Goal: Information Seeking & Learning: Check status

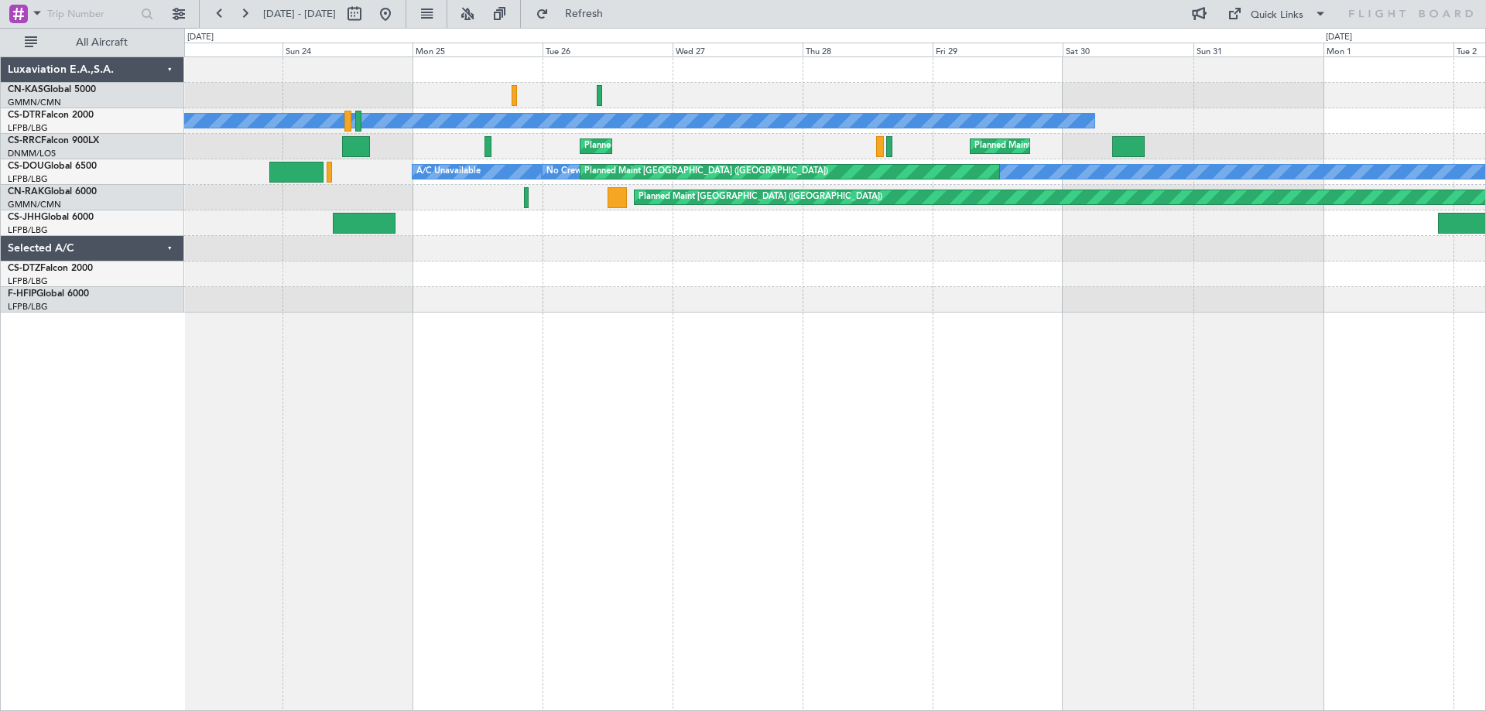
click at [1145, 246] on div "No Crew Planned Maint [GEOGRAPHIC_DATA] ([GEOGRAPHIC_DATA]) Planned Maint Sofia…" at bounding box center [834, 184] width 1301 height 255
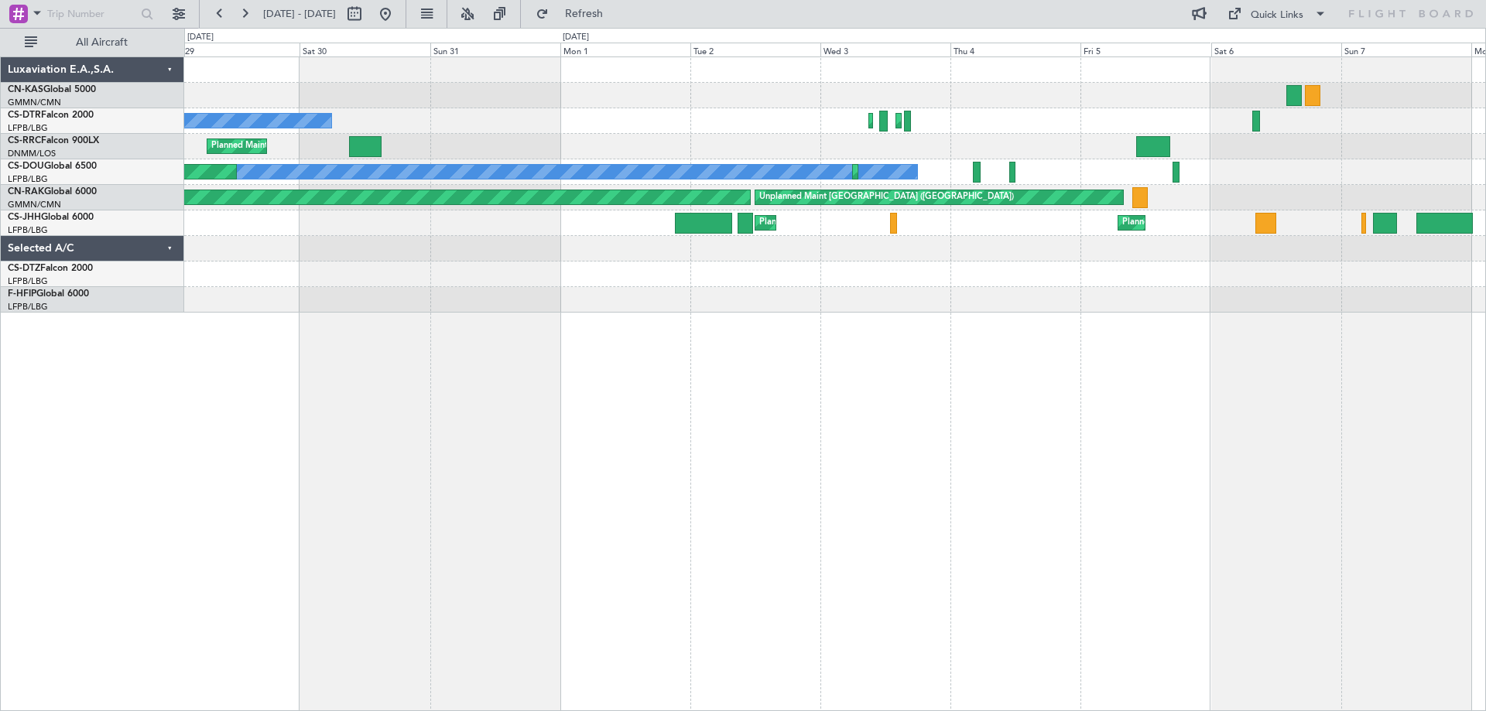
click at [283, 208] on div "No Crew Planned Maint Sofia Planned Maint [GEOGRAPHIC_DATA] ([GEOGRAPHIC_DATA])…" at bounding box center [834, 184] width 1301 height 255
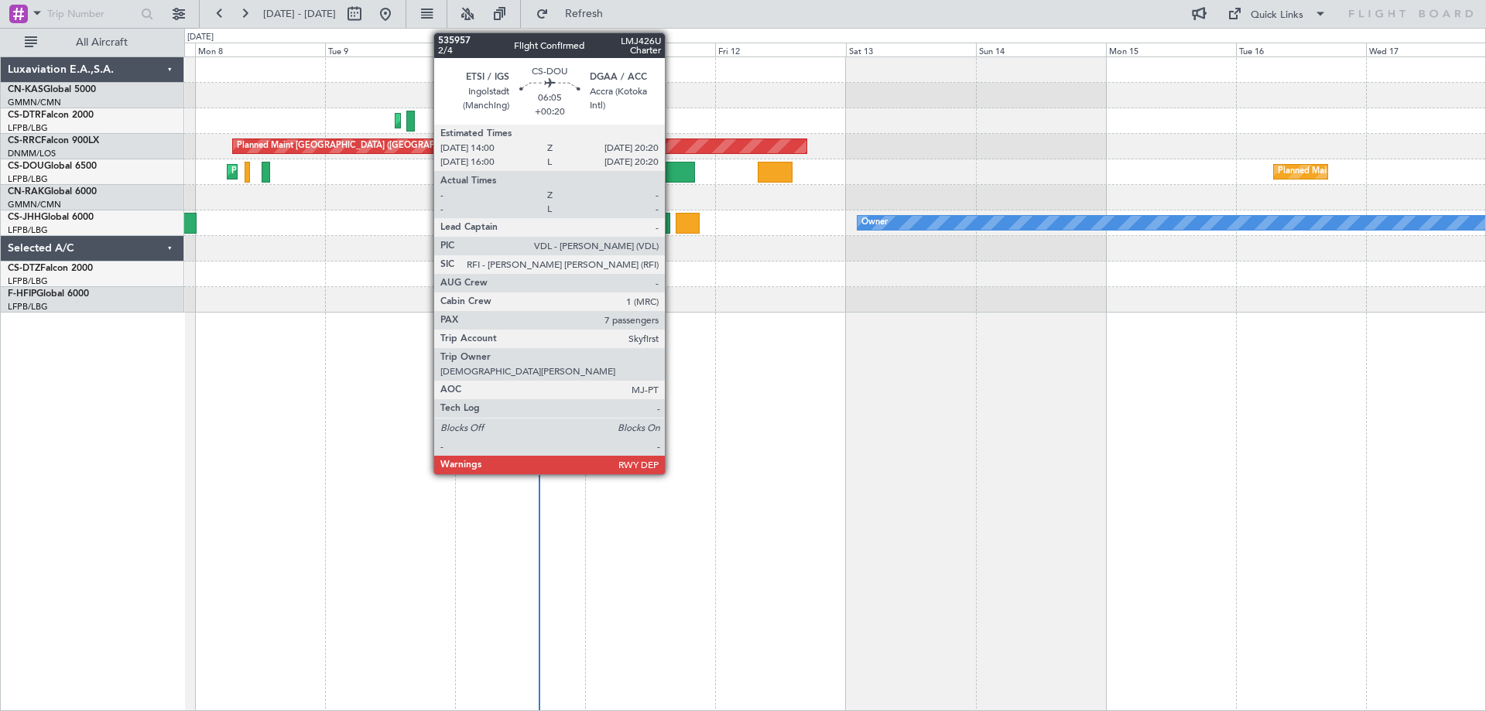
click at [672, 164] on div at bounding box center [677, 172] width 35 height 21
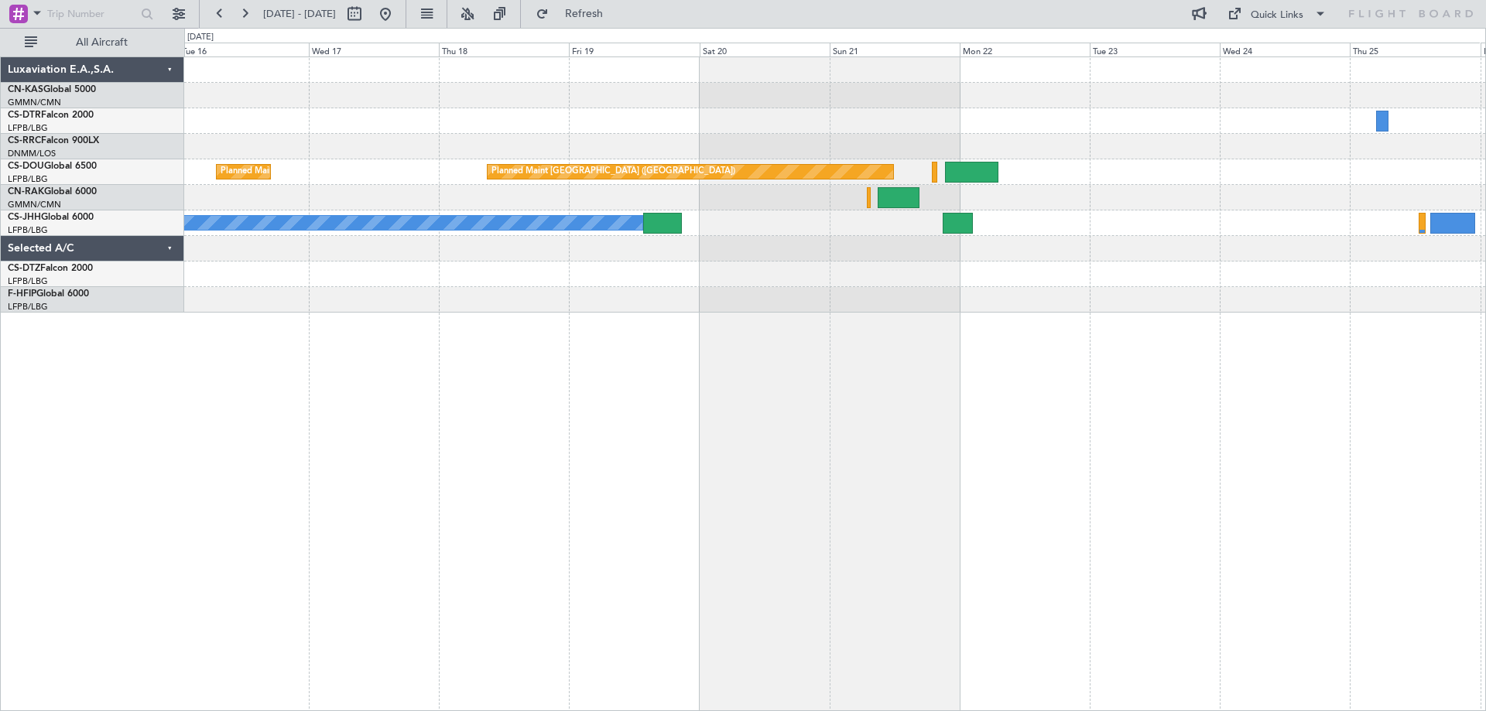
click at [56, 184] on div "Planned Maint [GEOGRAPHIC_DATA] ([GEOGRAPHIC_DATA]) Planned Maint [GEOGRAPHIC_D…" at bounding box center [743, 370] width 1486 height 684
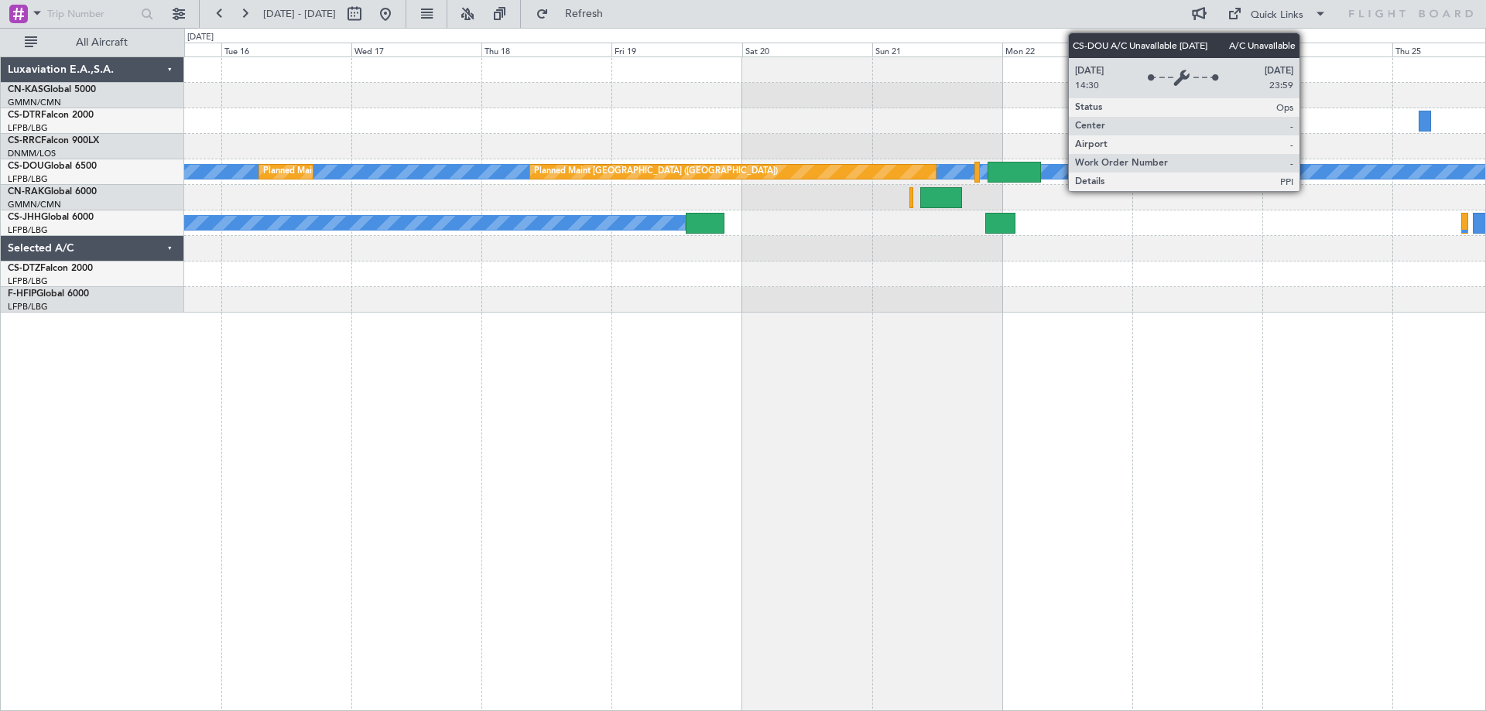
click at [321, 174] on div "A/C Unavailable" at bounding box center [1283, 172] width 3008 height 14
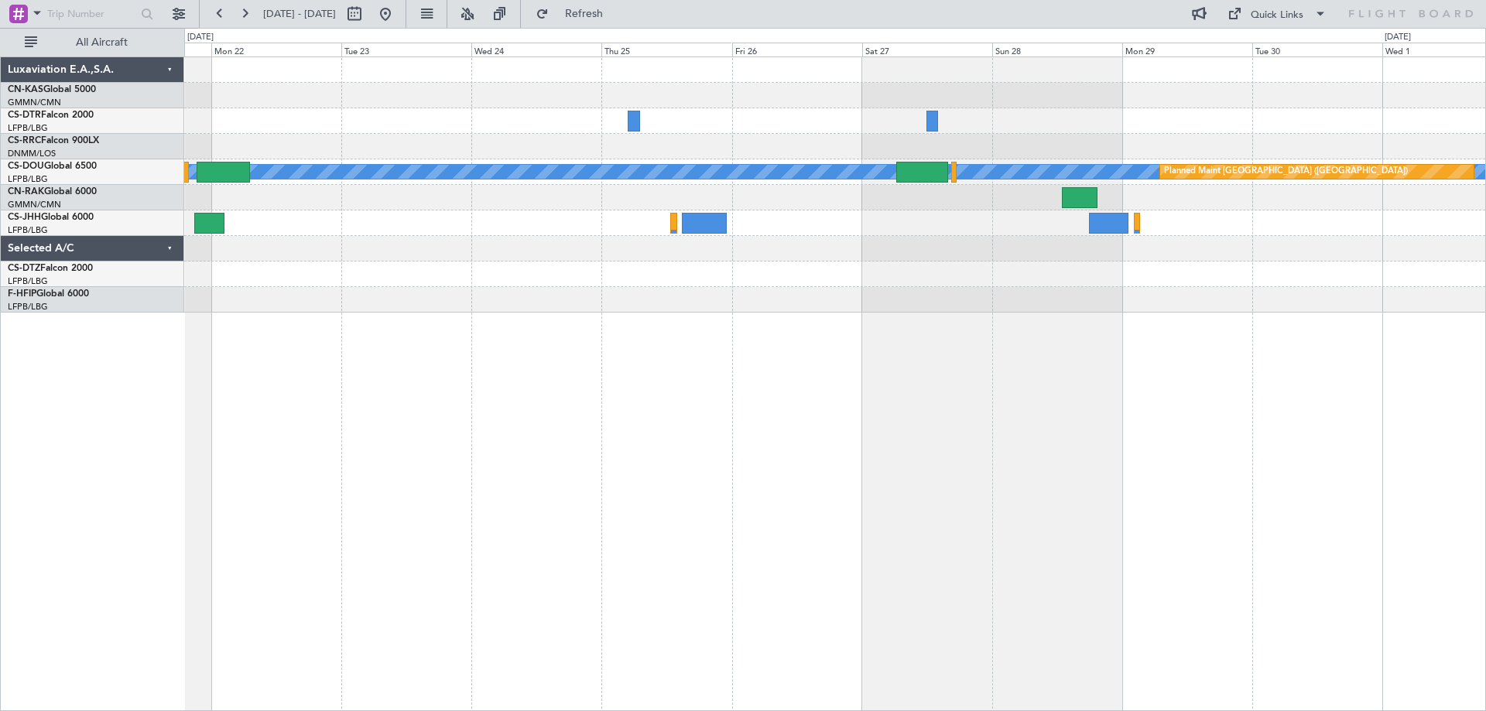
click at [240, 307] on div "A/C Unavailable Planned Maint [GEOGRAPHIC_DATA] ([GEOGRAPHIC_DATA]) Planned Mai…" at bounding box center [835, 384] width 1302 height 655
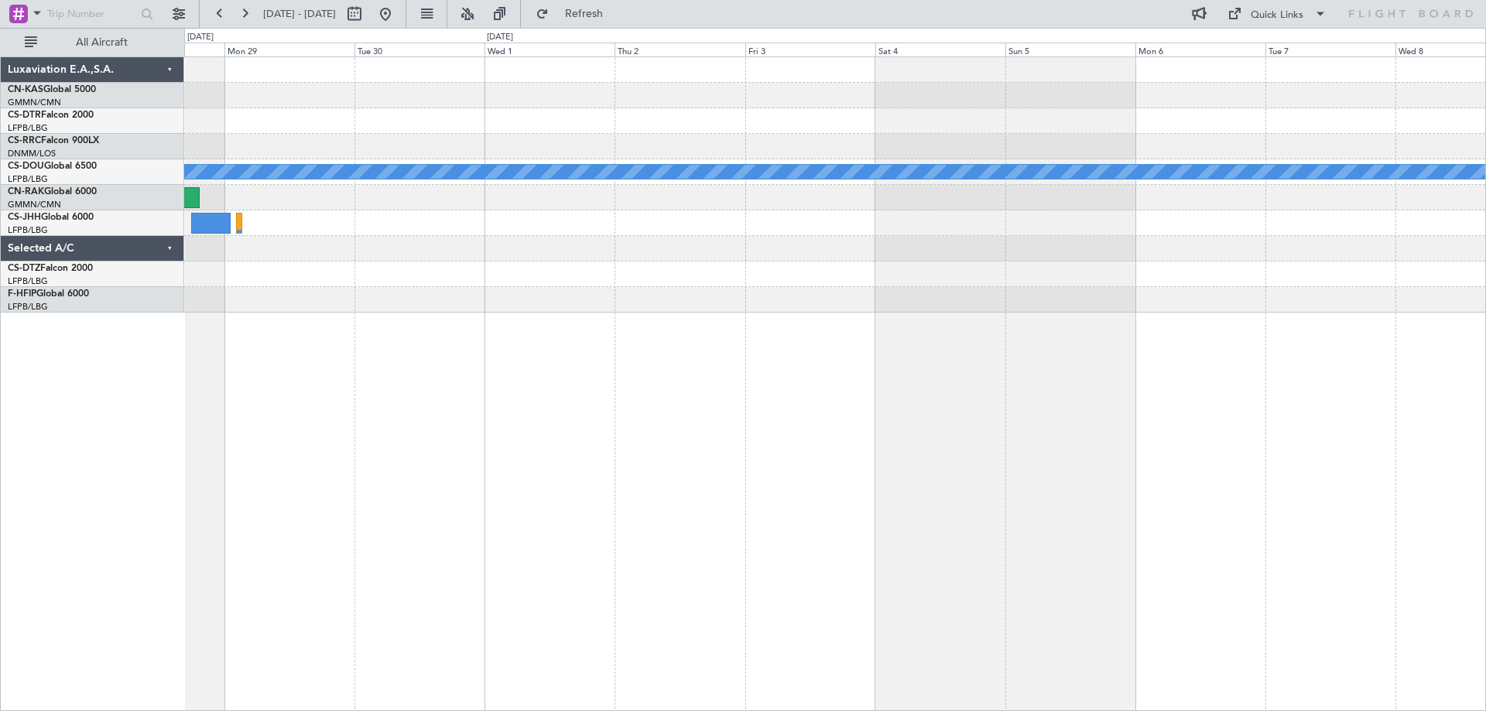
click at [577, 314] on div "Planned Maint [GEOGRAPHIC_DATA] ([GEOGRAPHIC_DATA]) A/C Unavailable" at bounding box center [835, 384] width 1302 height 655
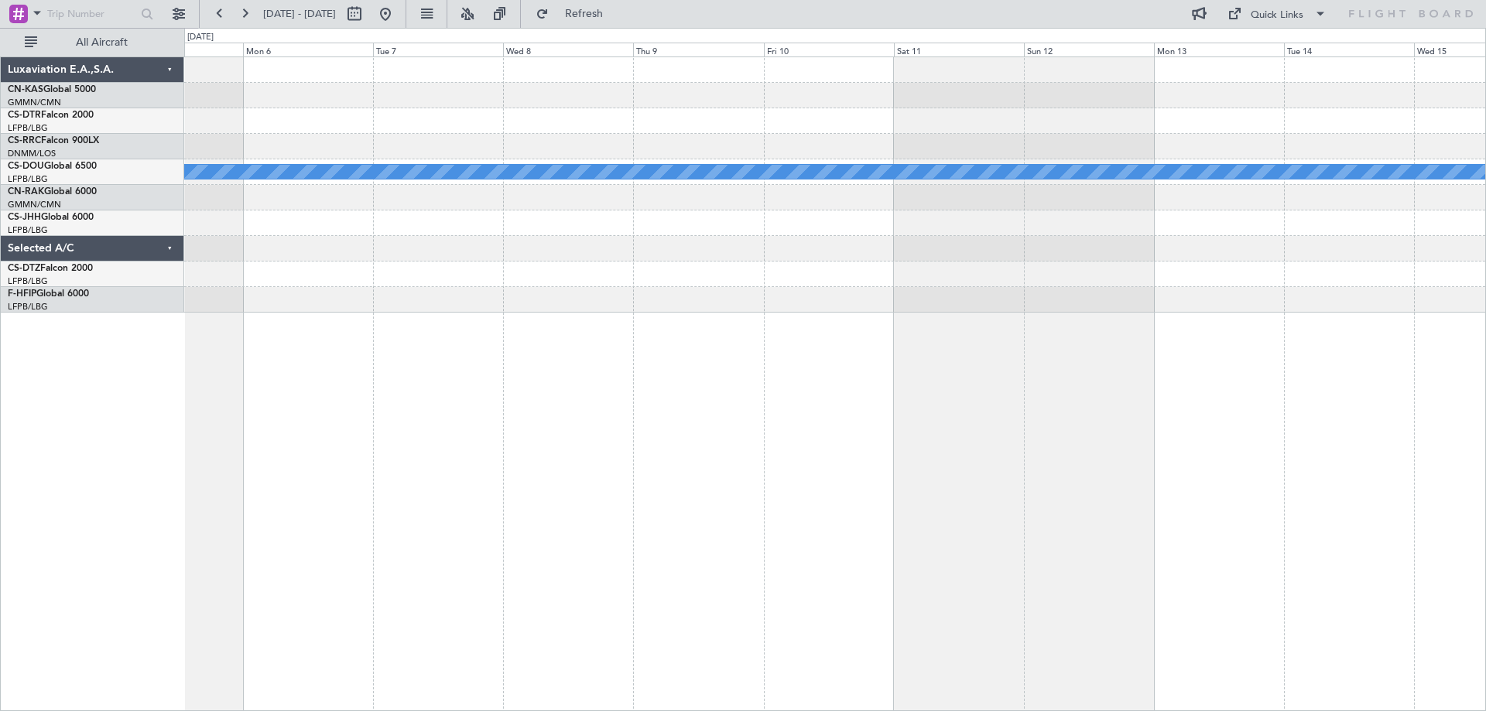
click at [560, 315] on div "A/C Unavailable" at bounding box center [835, 384] width 1302 height 655
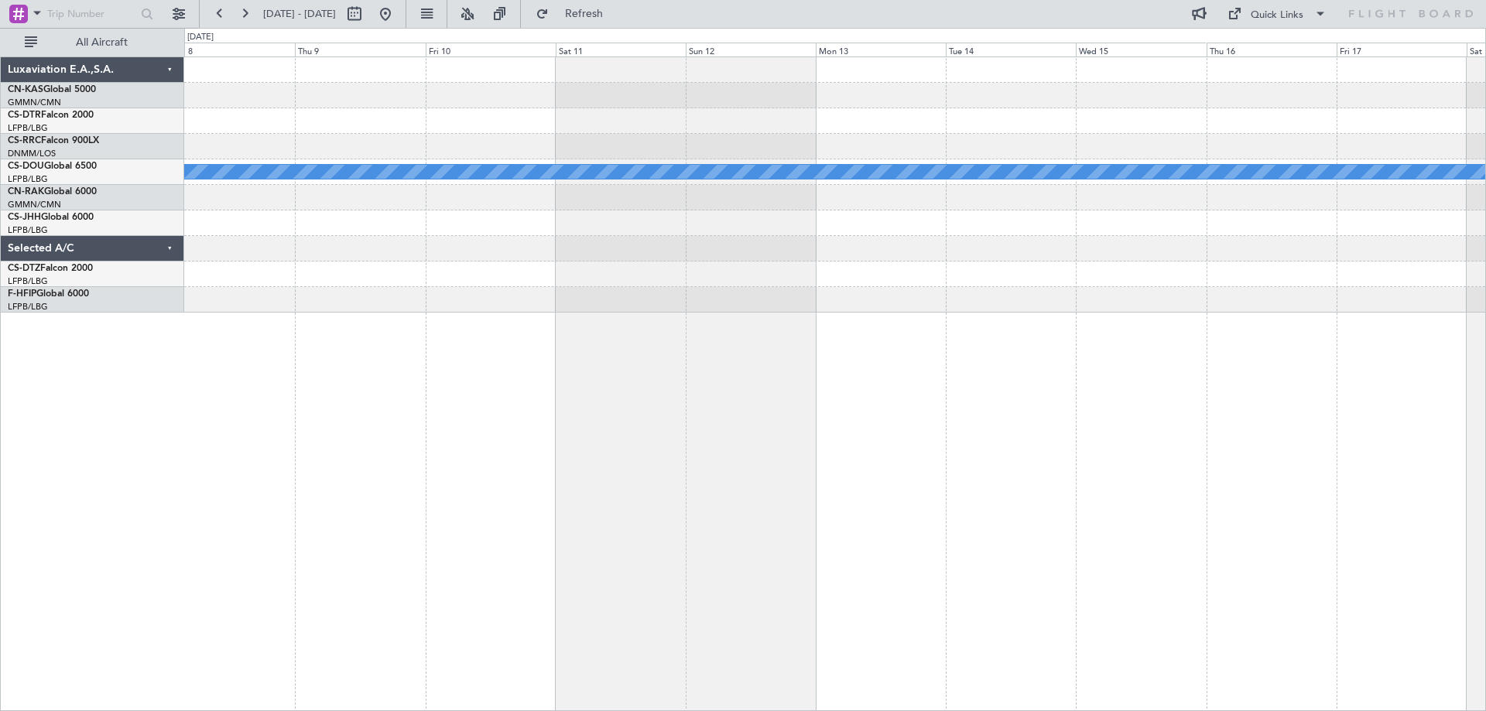
click at [639, 314] on div "A/C Unavailable" at bounding box center [835, 384] width 1302 height 655
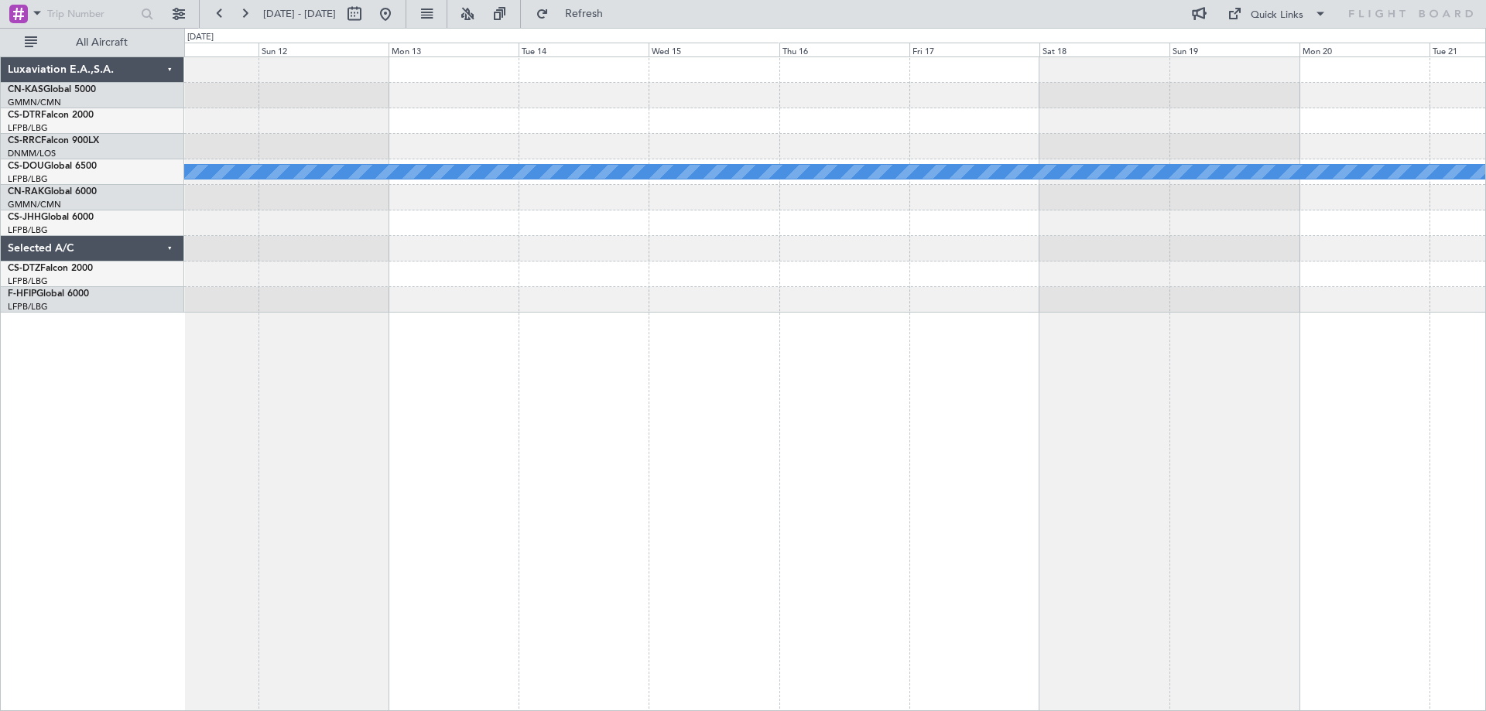
click at [647, 281] on div at bounding box center [834, 275] width 1301 height 26
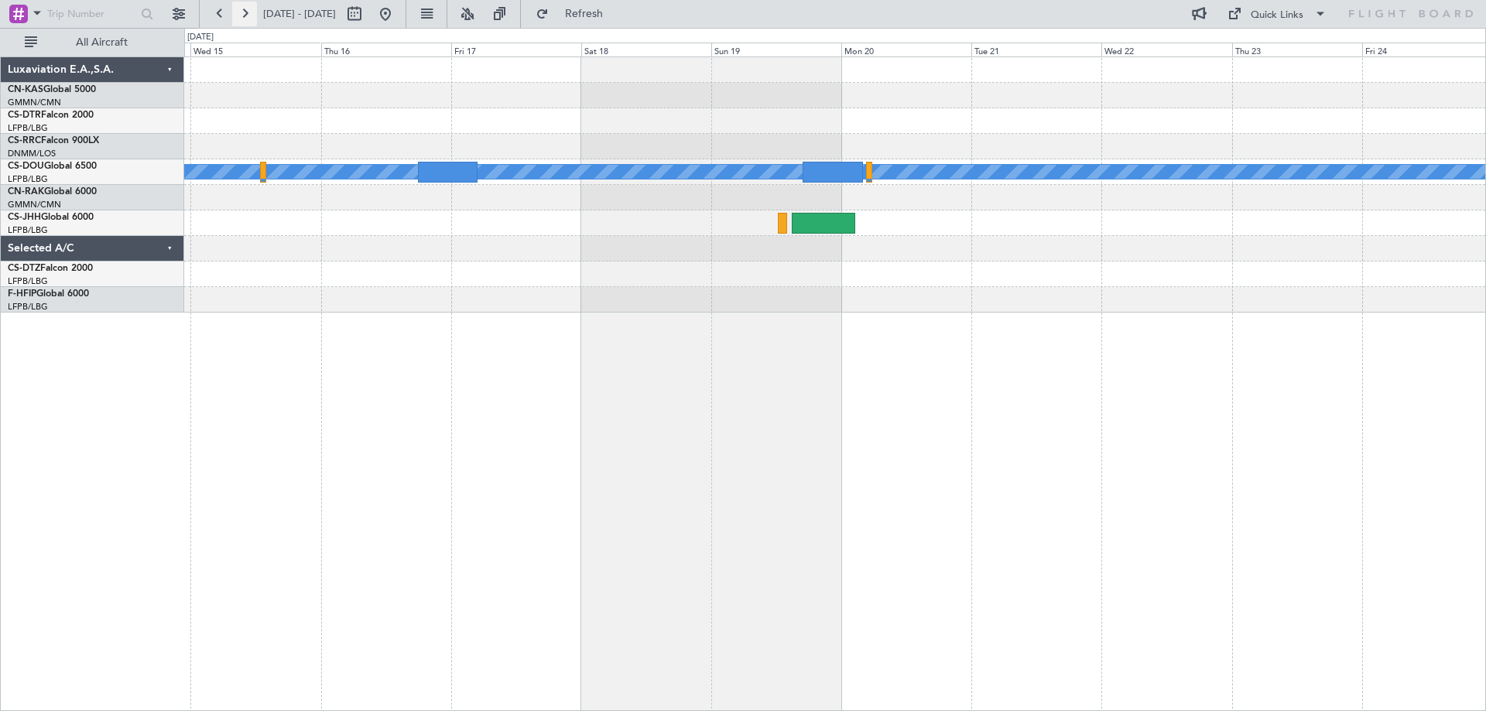
click at [250, 12] on button at bounding box center [244, 14] width 25 height 25
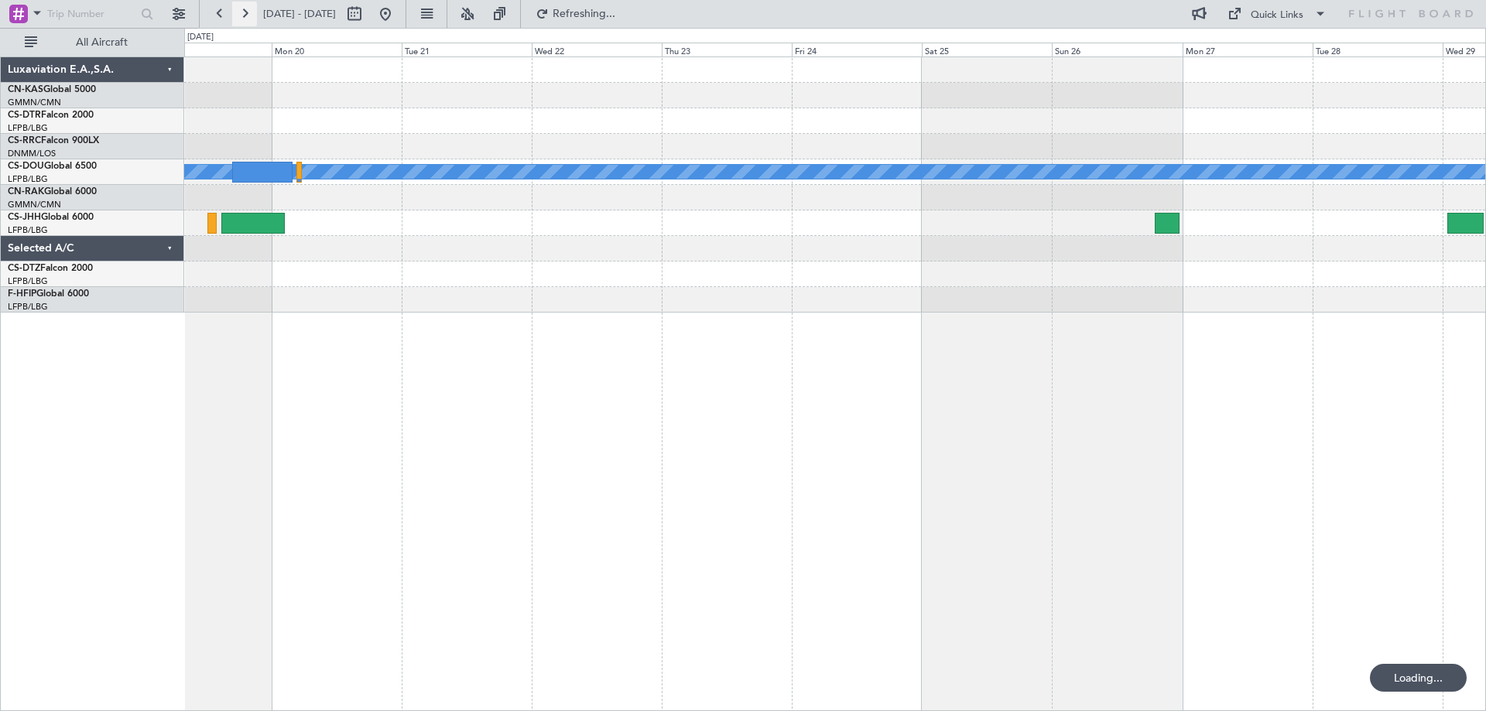
click at [250, 12] on button at bounding box center [244, 14] width 25 height 25
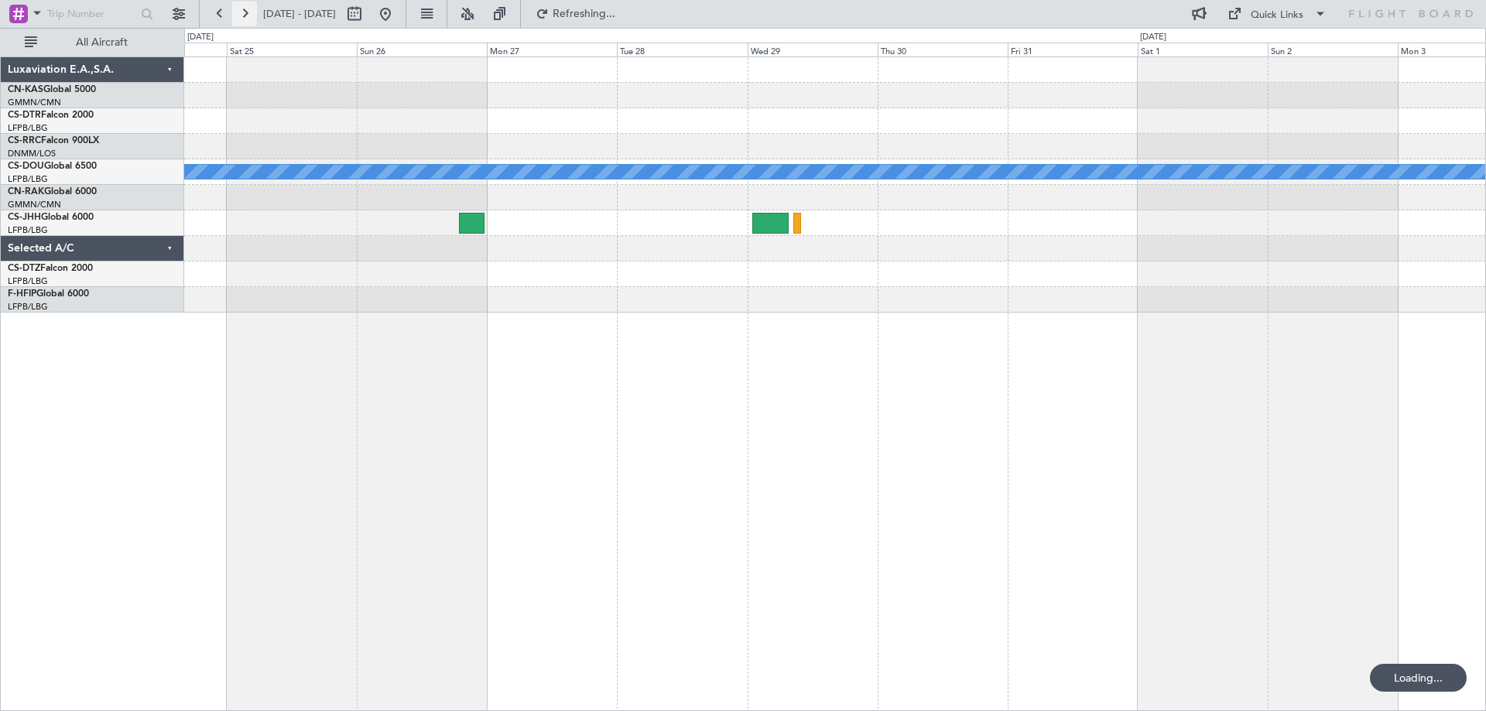
click at [250, 12] on button at bounding box center [244, 14] width 25 height 25
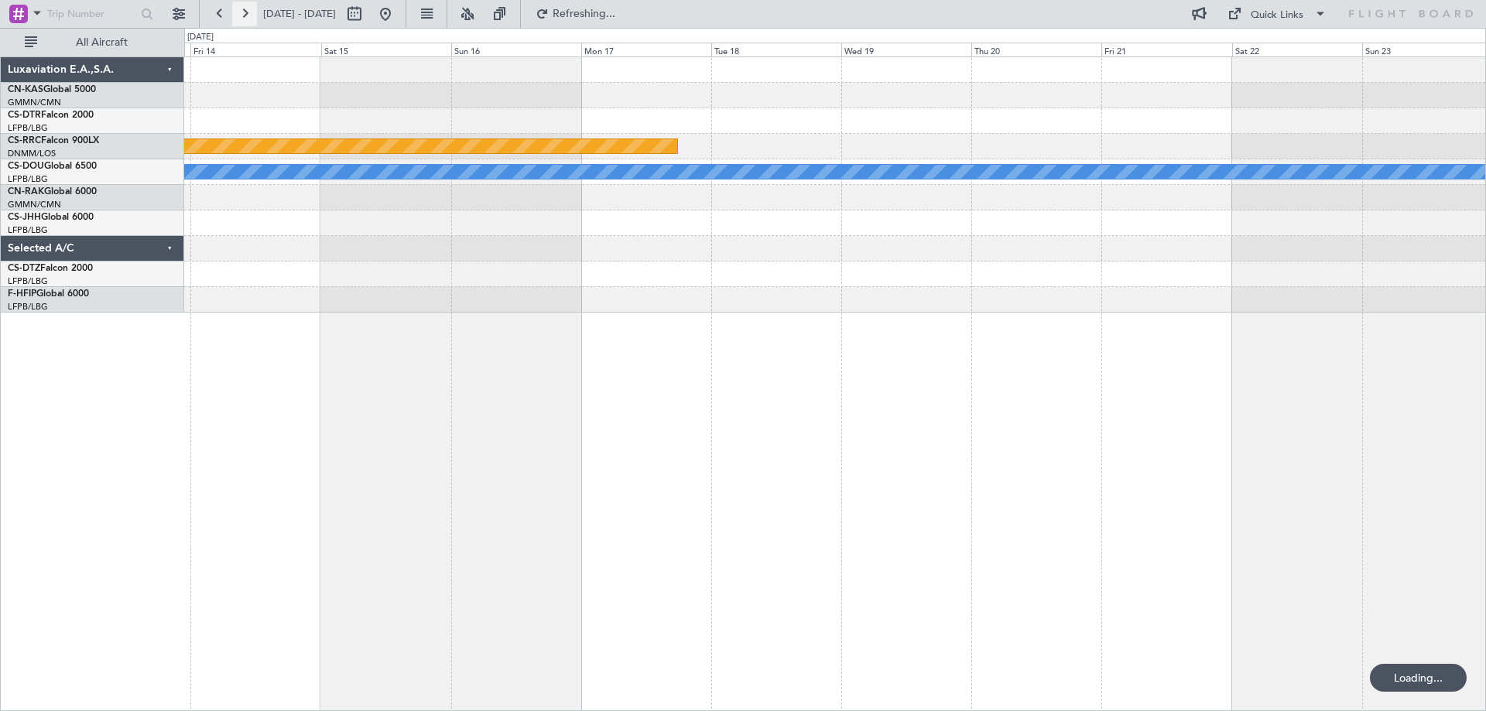
click at [250, 12] on button at bounding box center [244, 14] width 25 height 25
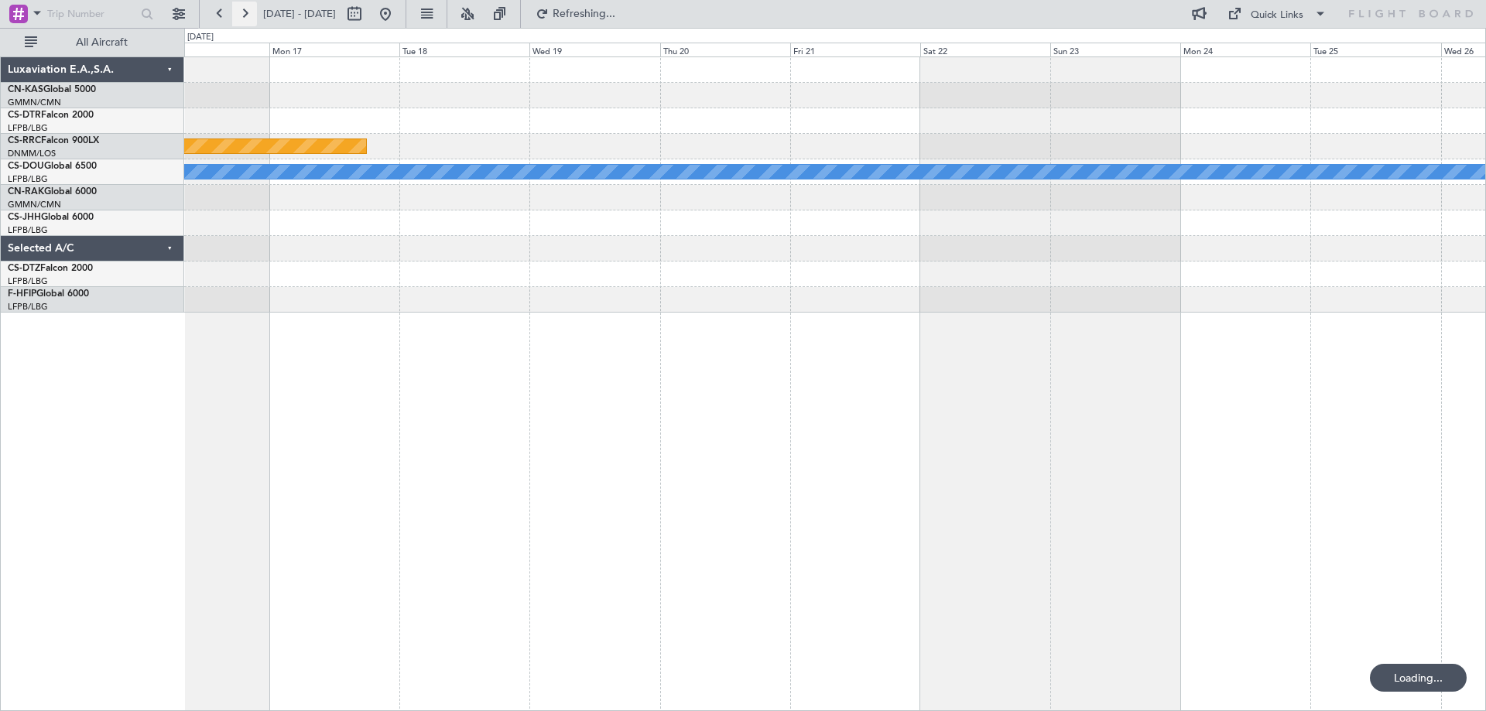
click at [250, 12] on button at bounding box center [244, 14] width 25 height 25
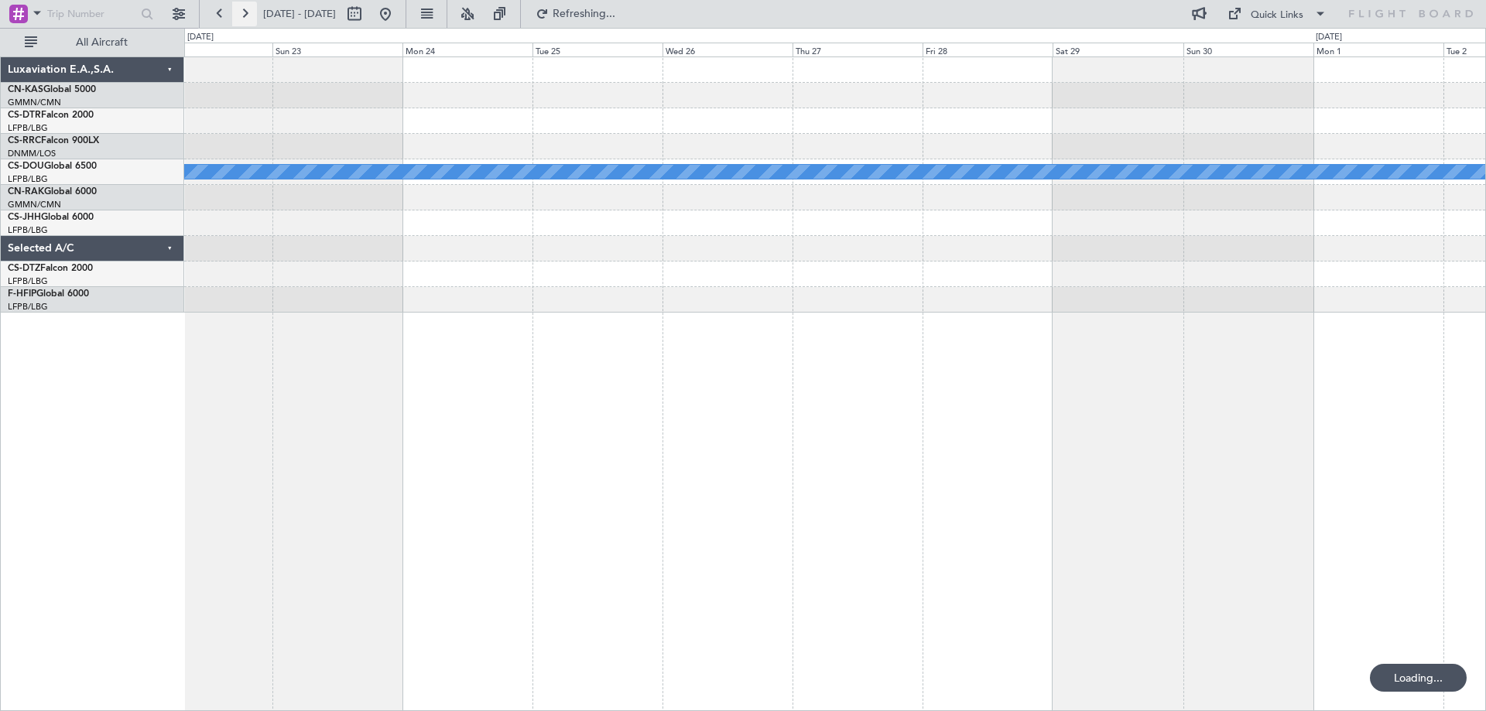
click at [250, 12] on button at bounding box center [244, 14] width 25 height 25
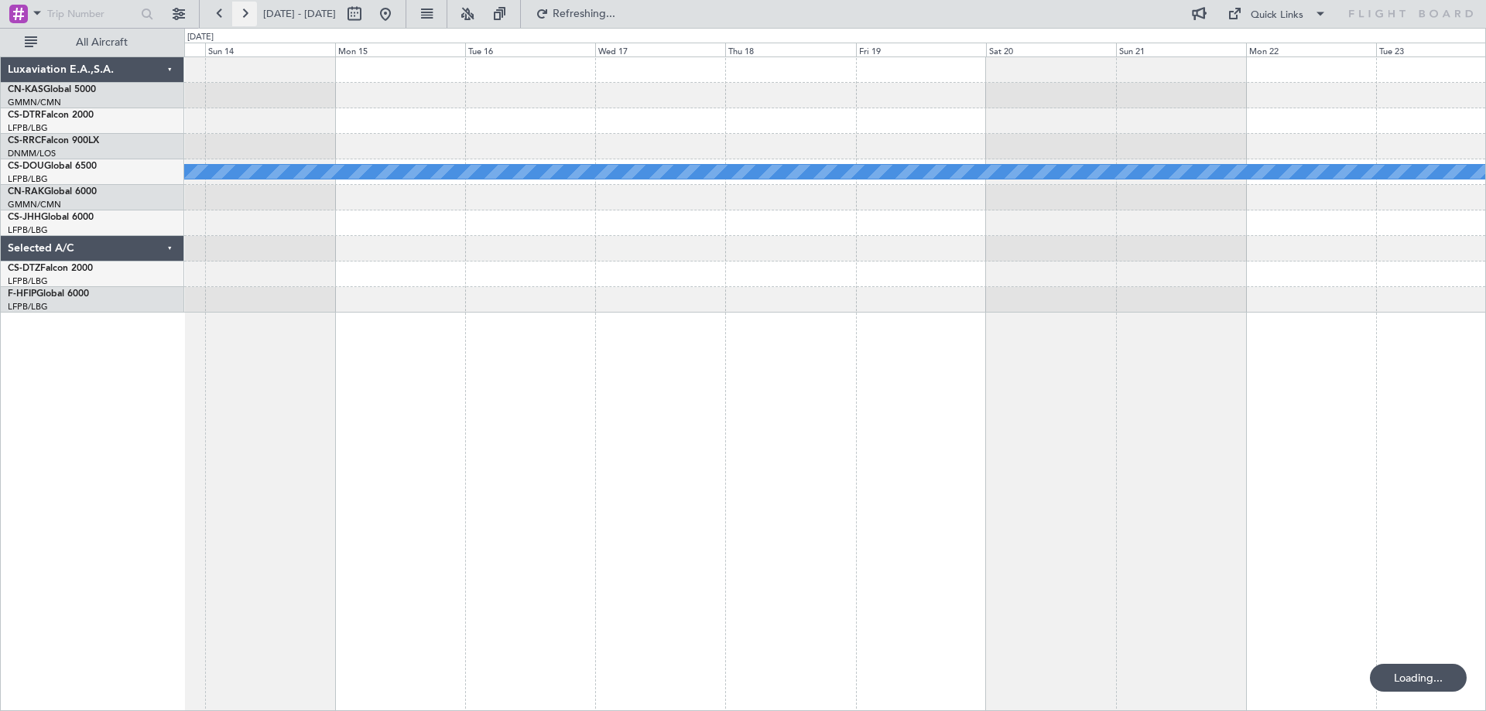
click at [250, 12] on button at bounding box center [244, 14] width 25 height 25
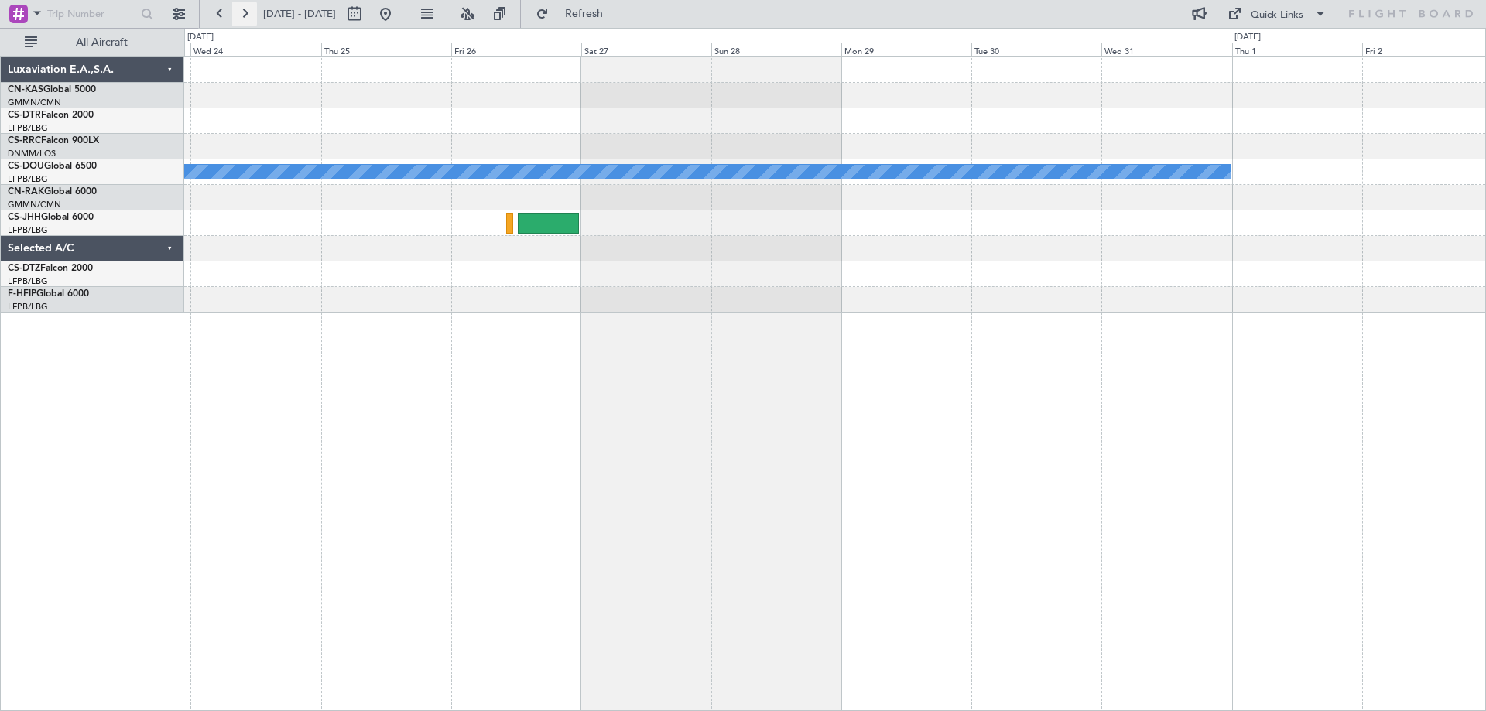
click at [250, 12] on button at bounding box center [244, 14] width 25 height 25
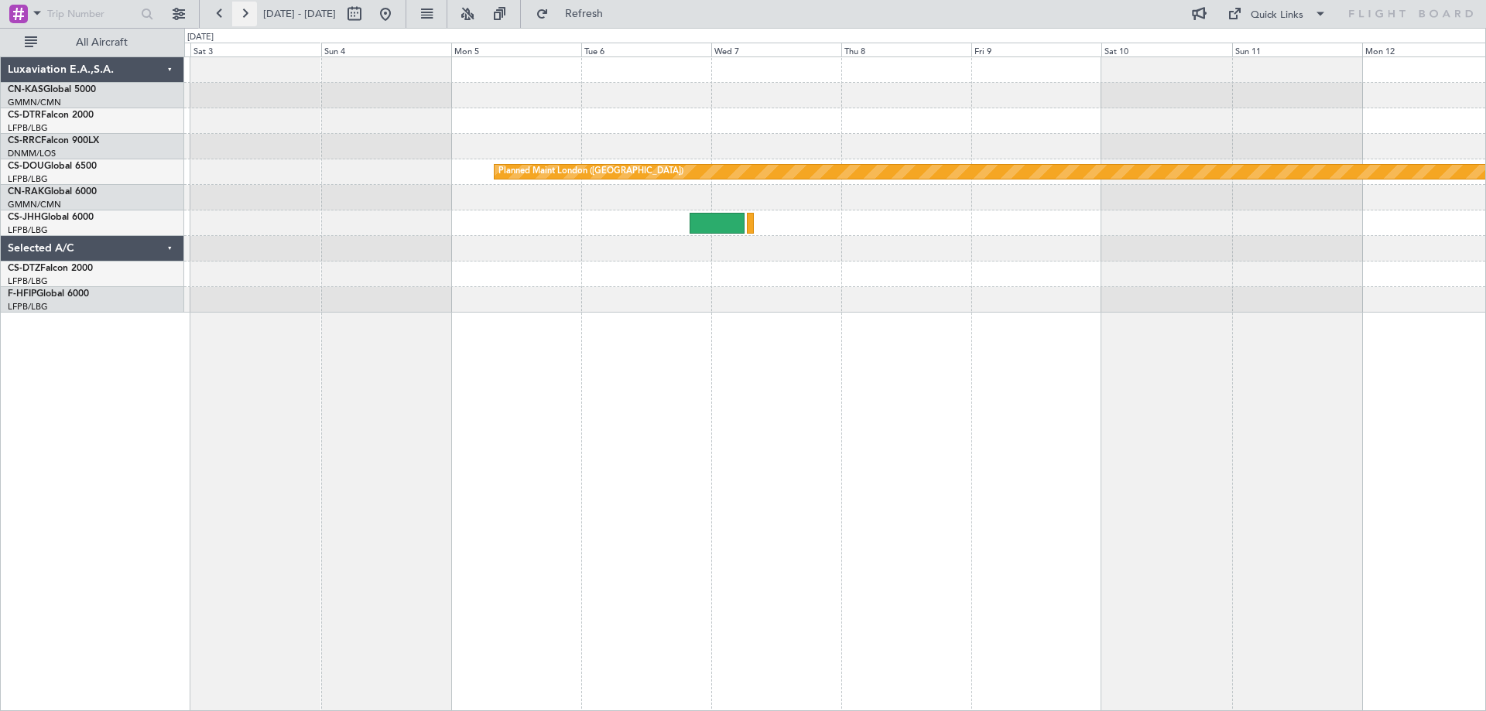
click at [250, 12] on button at bounding box center [244, 14] width 25 height 25
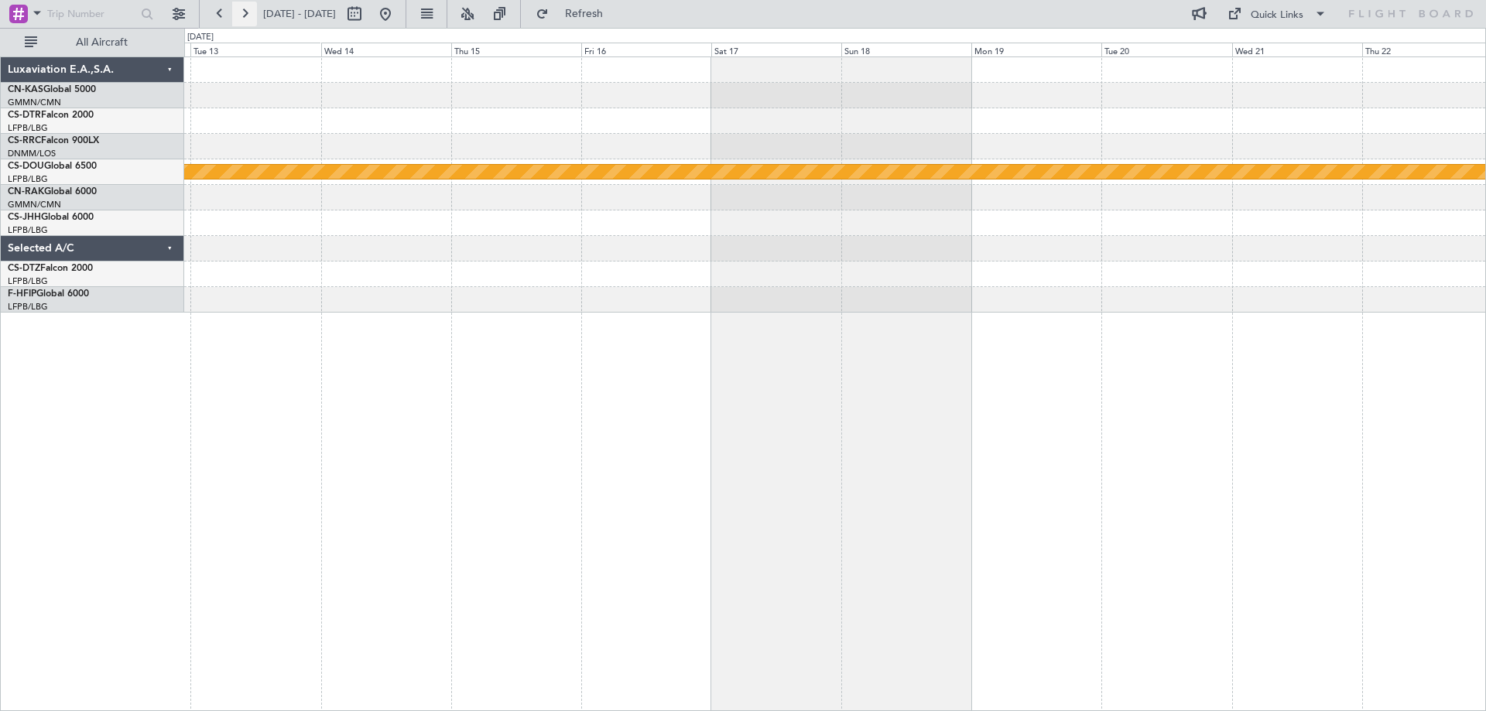
click at [250, 12] on button at bounding box center [244, 14] width 25 height 25
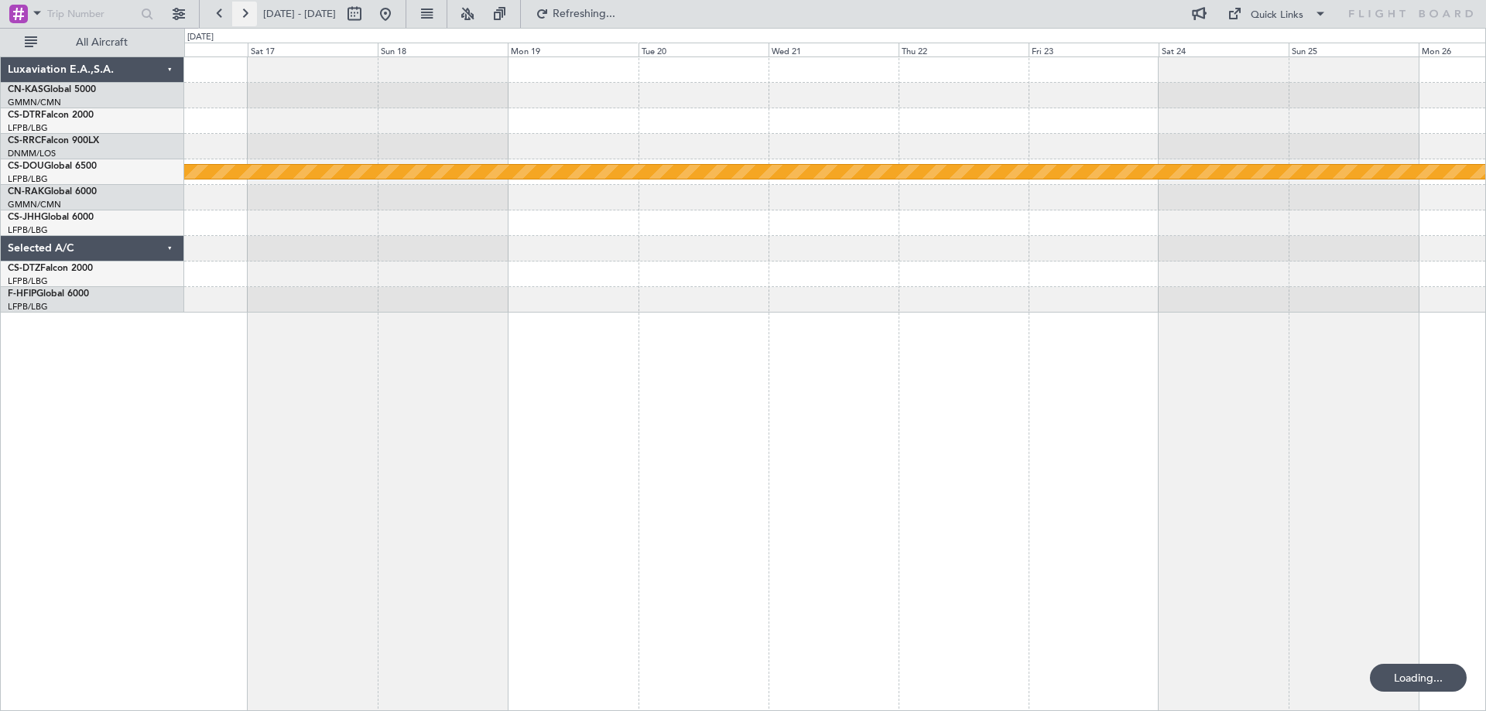
click at [250, 12] on button at bounding box center [244, 14] width 25 height 25
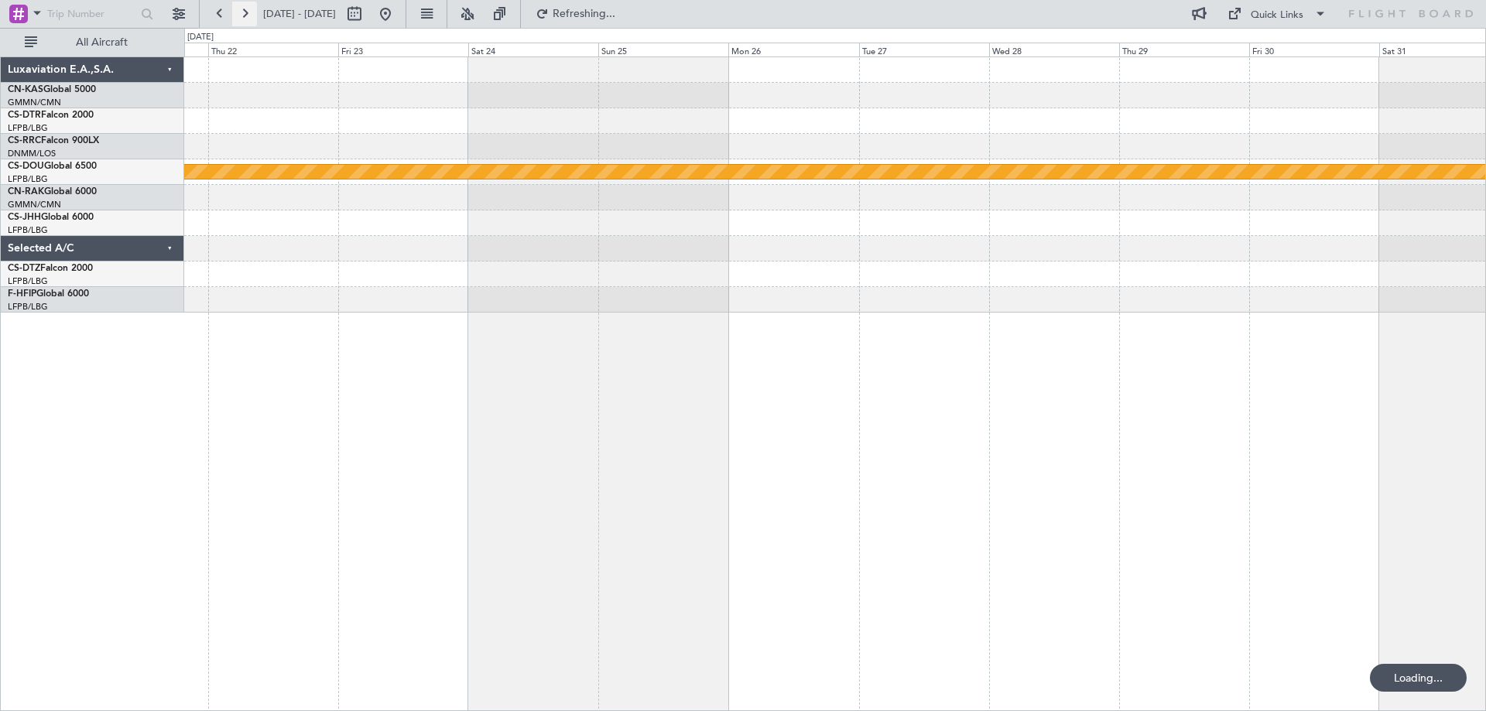
click at [250, 12] on button at bounding box center [244, 14] width 25 height 25
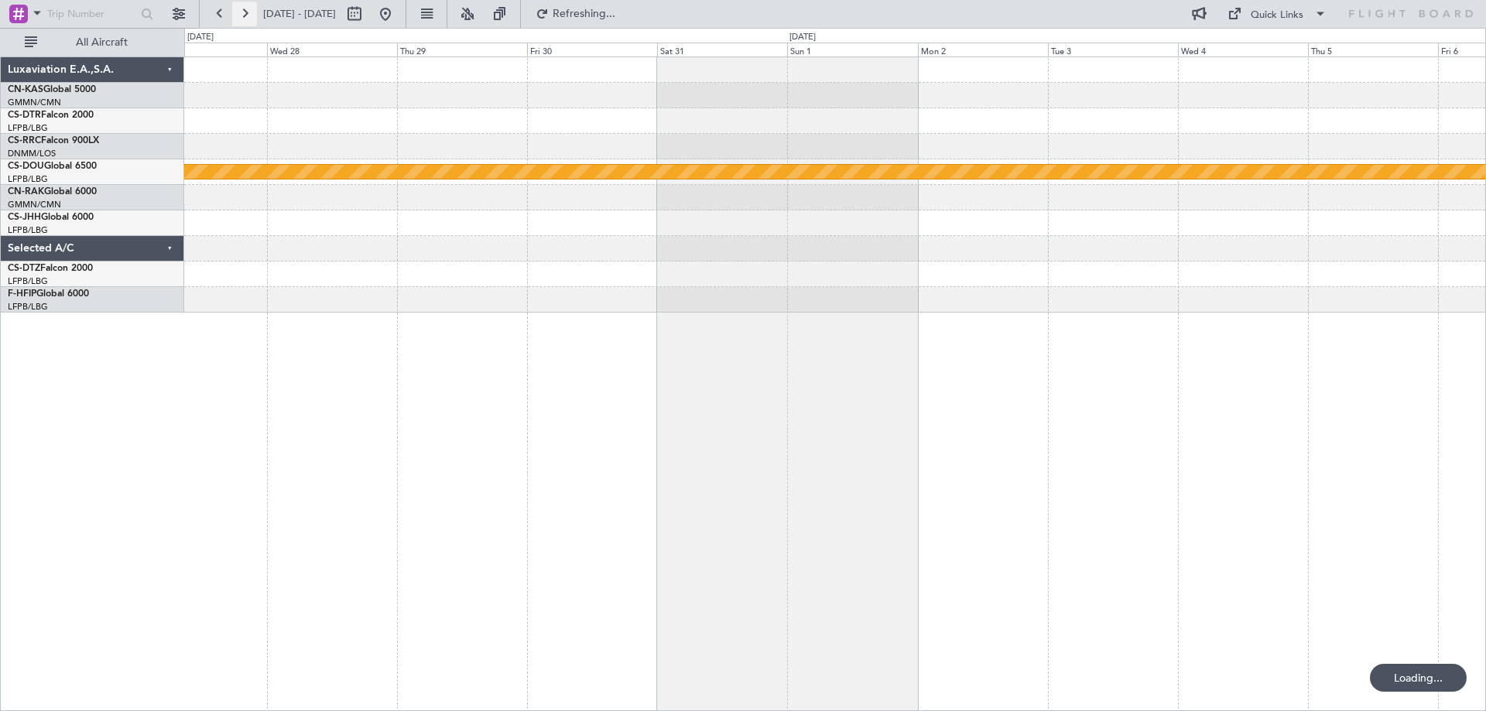
click at [250, 12] on button at bounding box center [244, 14] width 25 height 25
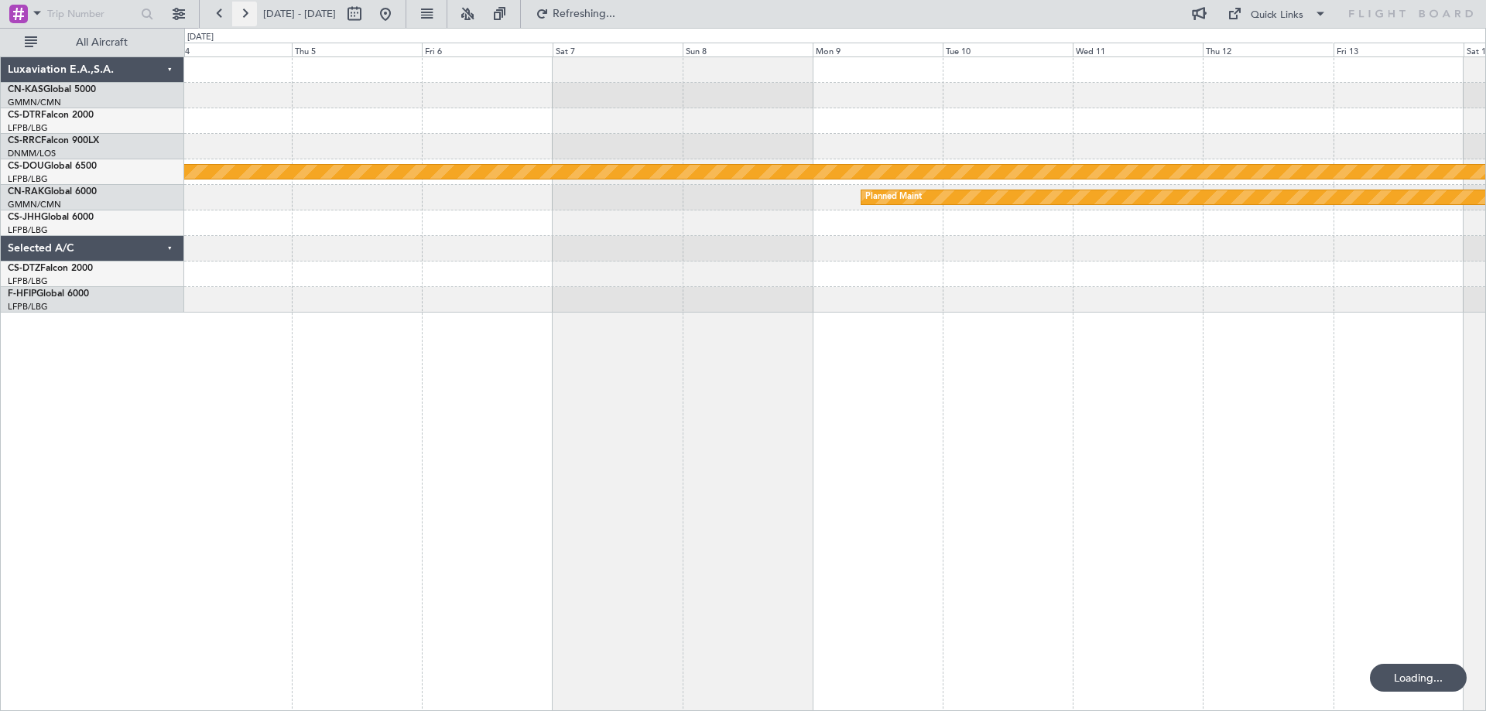
click at [250, 12] on button at bounding box center [244, 14] width 25 height 25
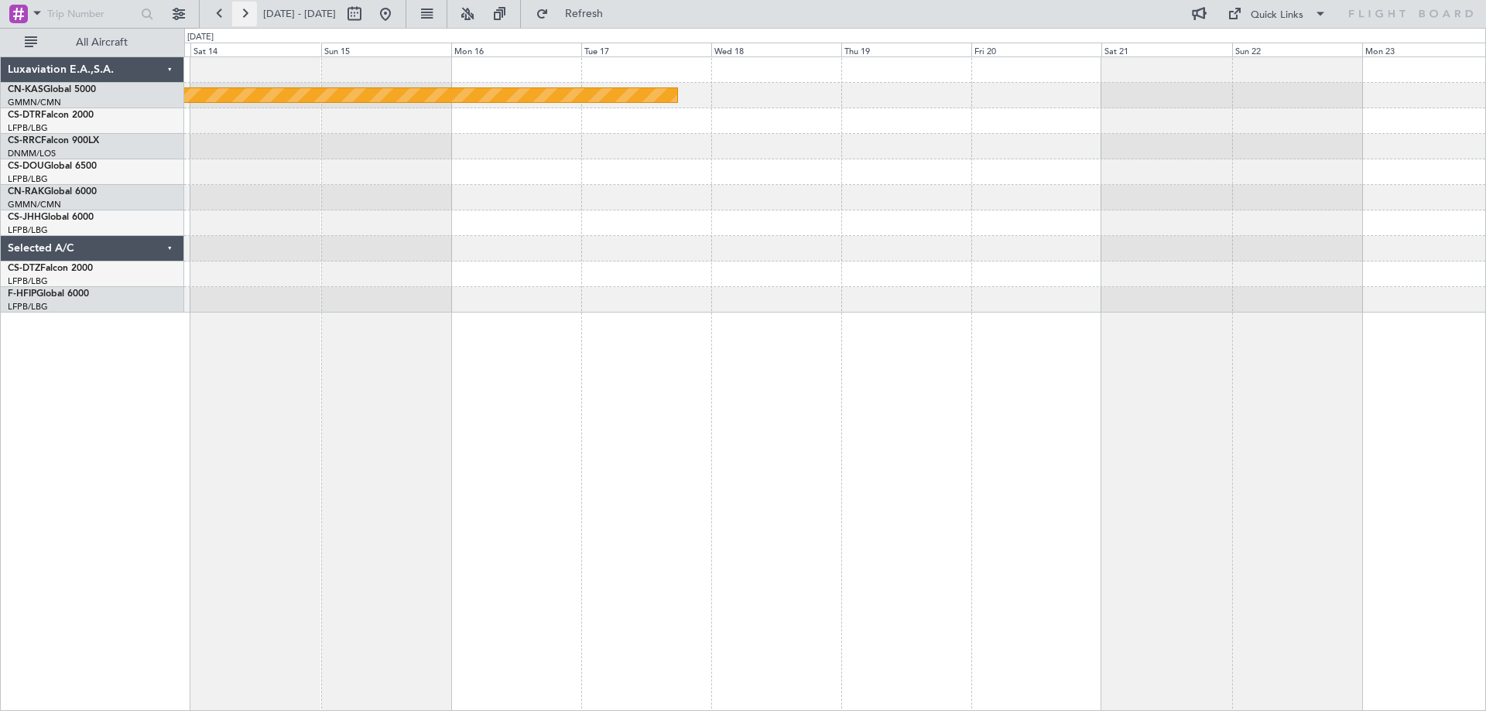
click at [249, 15] on button at bounding box center [244, 14] width 25 height 25
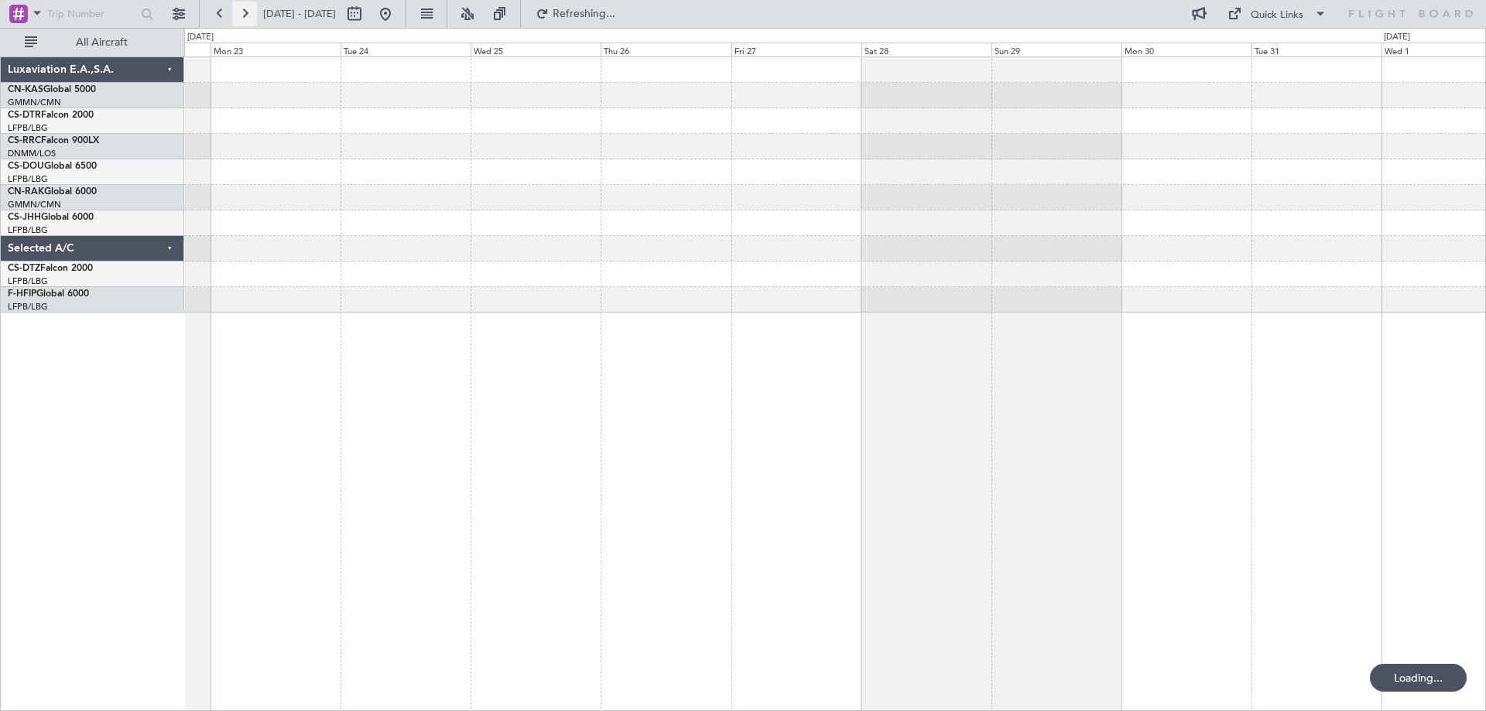
click at [249, 15] on button at bounding box center [244, 14] width 25 height 25
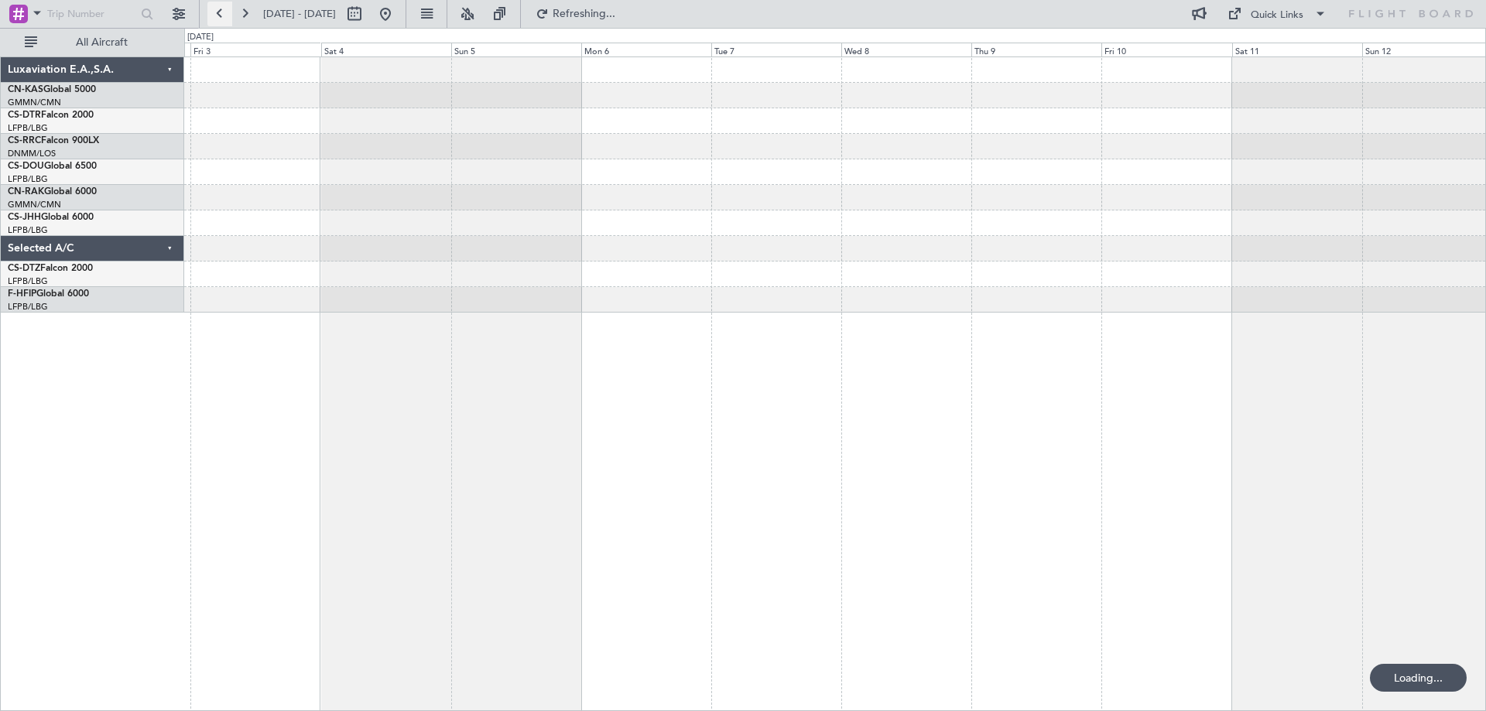
click at [227, 14] on button at bounding box center [219, 14] width 25 height 25
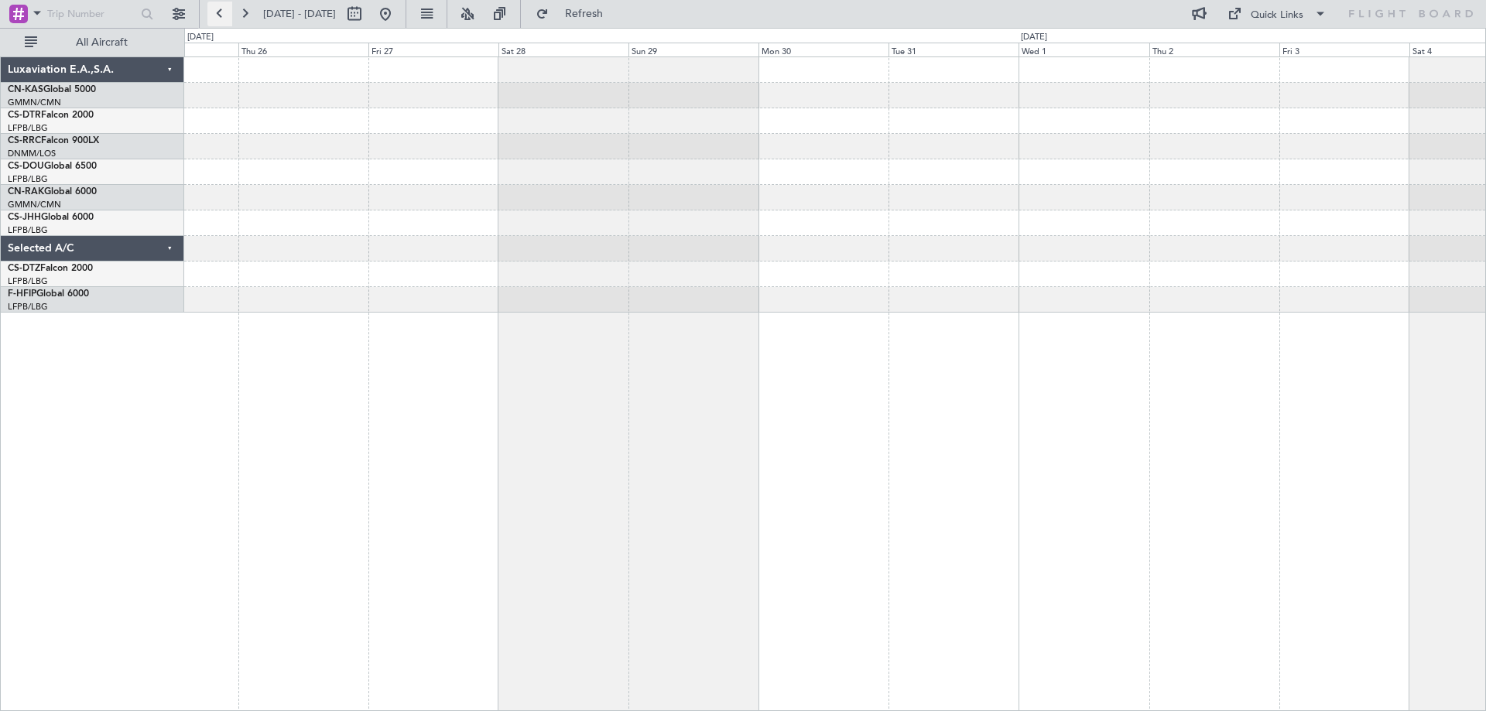
click at [224, 14] on button at bounding box center [219, 14] width 25 height 25
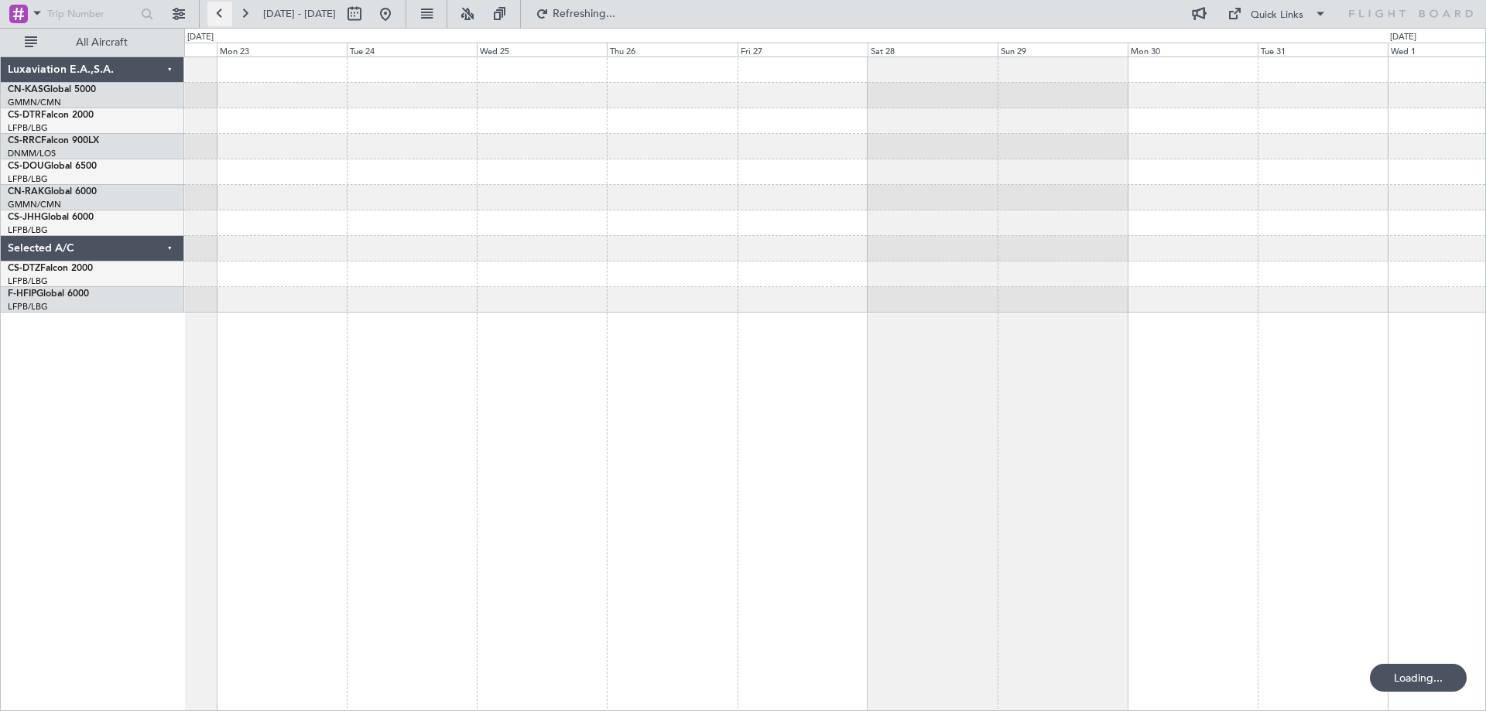
click at [224, 14] on button at bounding box center [219, 14] width 25 height 25
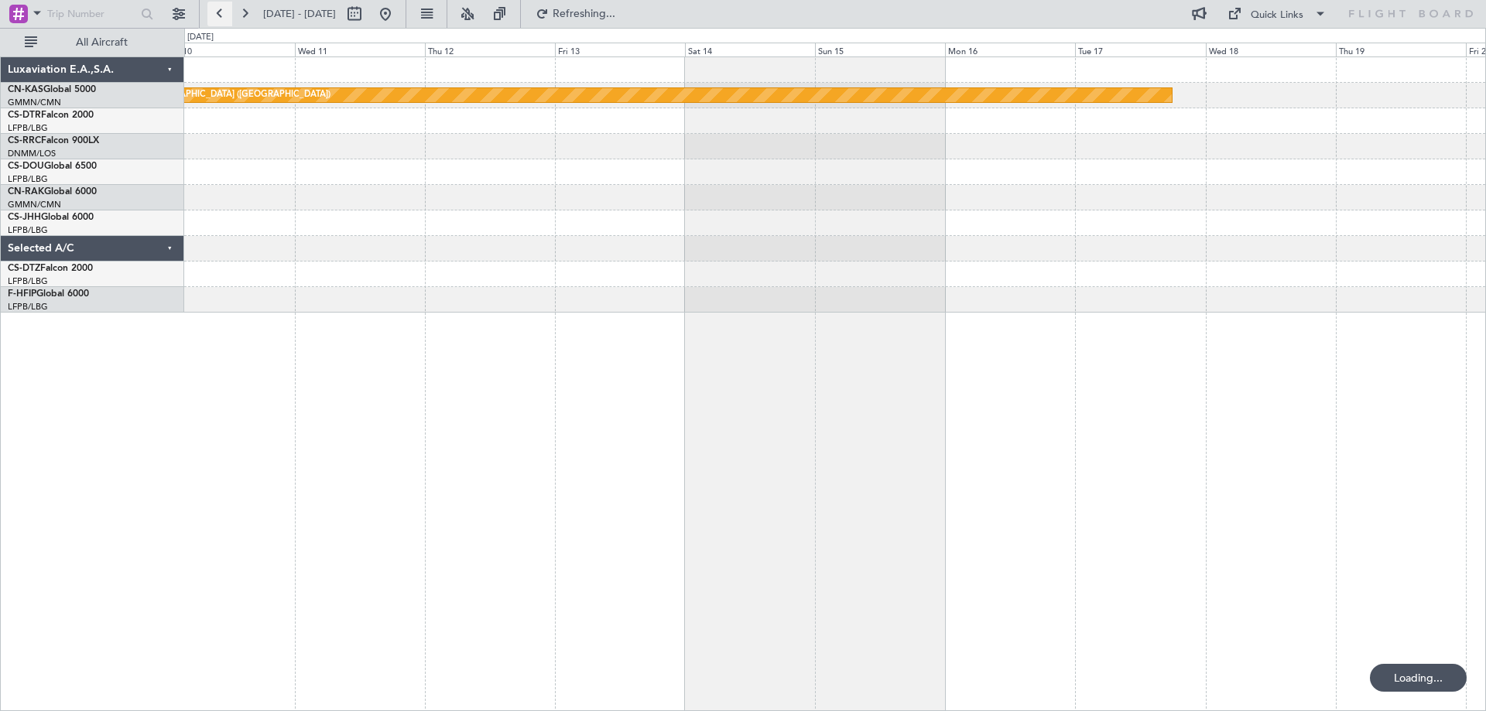
click at [224, 14] on button at bounding box center [219, 14] width 25 height 25
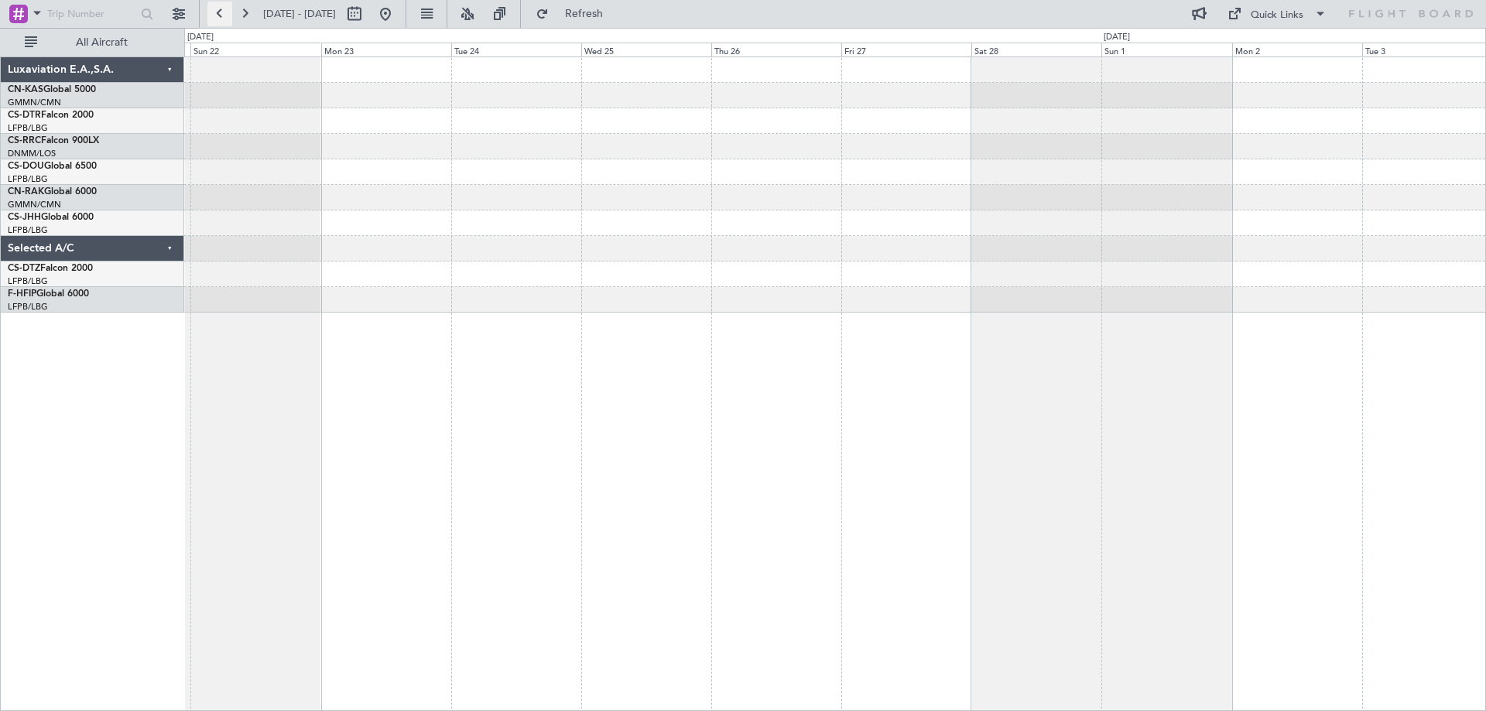
click at [224, 14] on button at bounding box center [219, 14] width 25 height 25
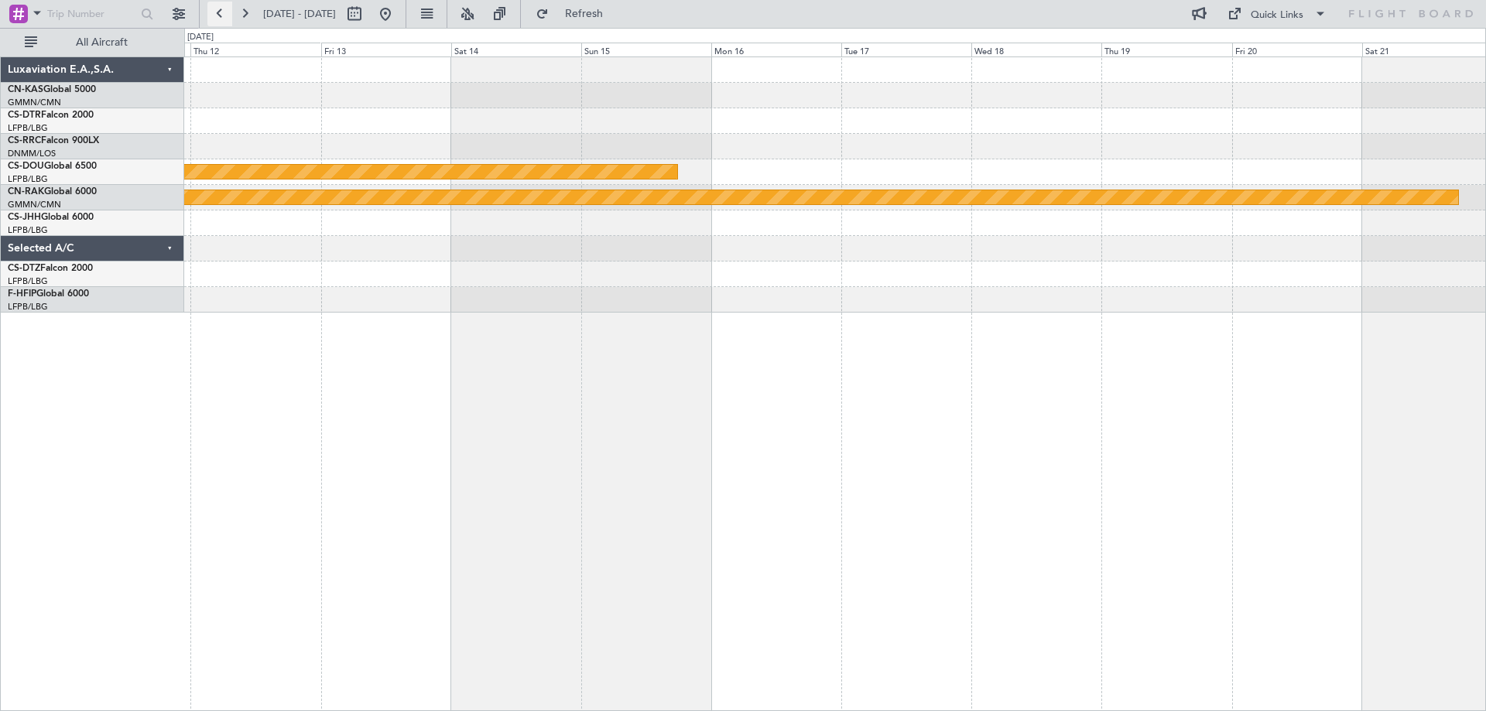
click at [219, 19] on button at bounding box center [219, 14] width 25 height 25
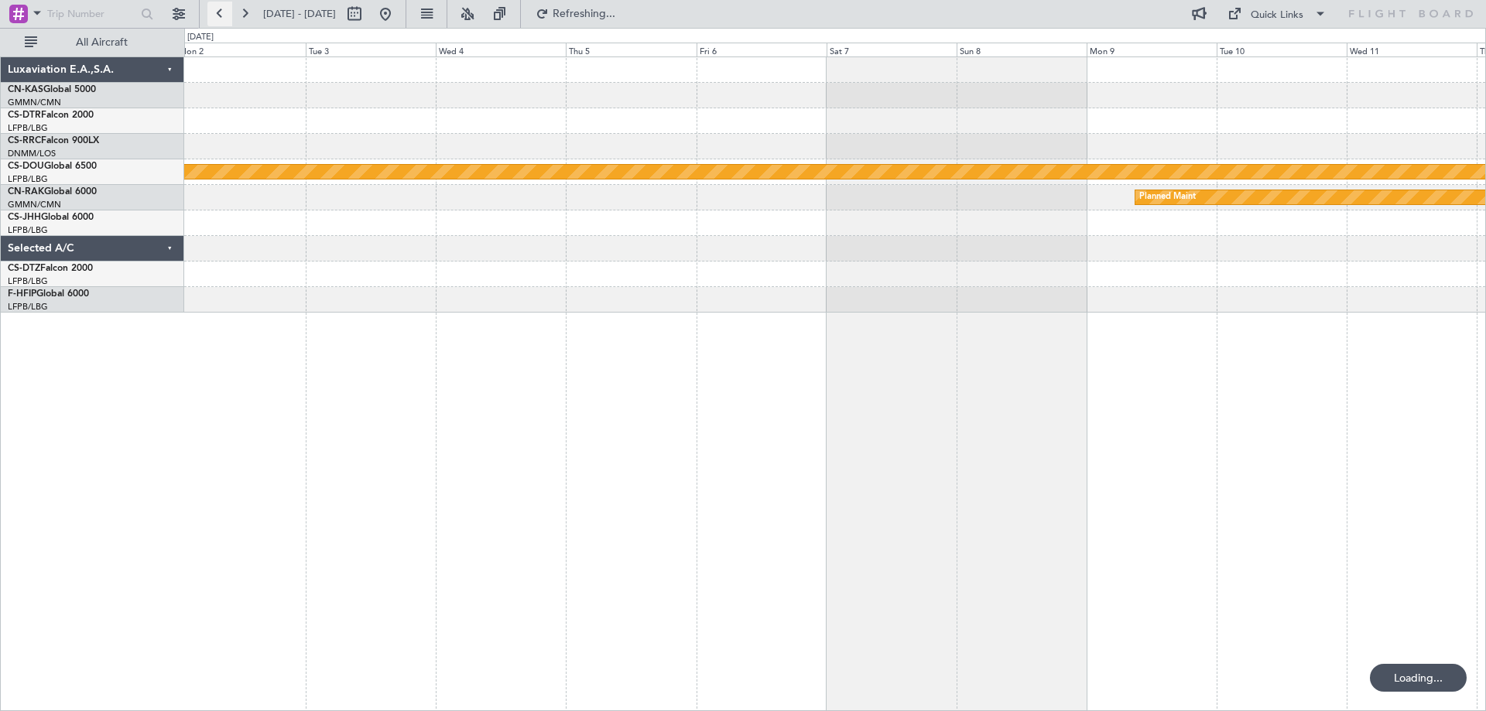
click at [219, 19] on button at bounding box center [219, 14] width 25 height 25
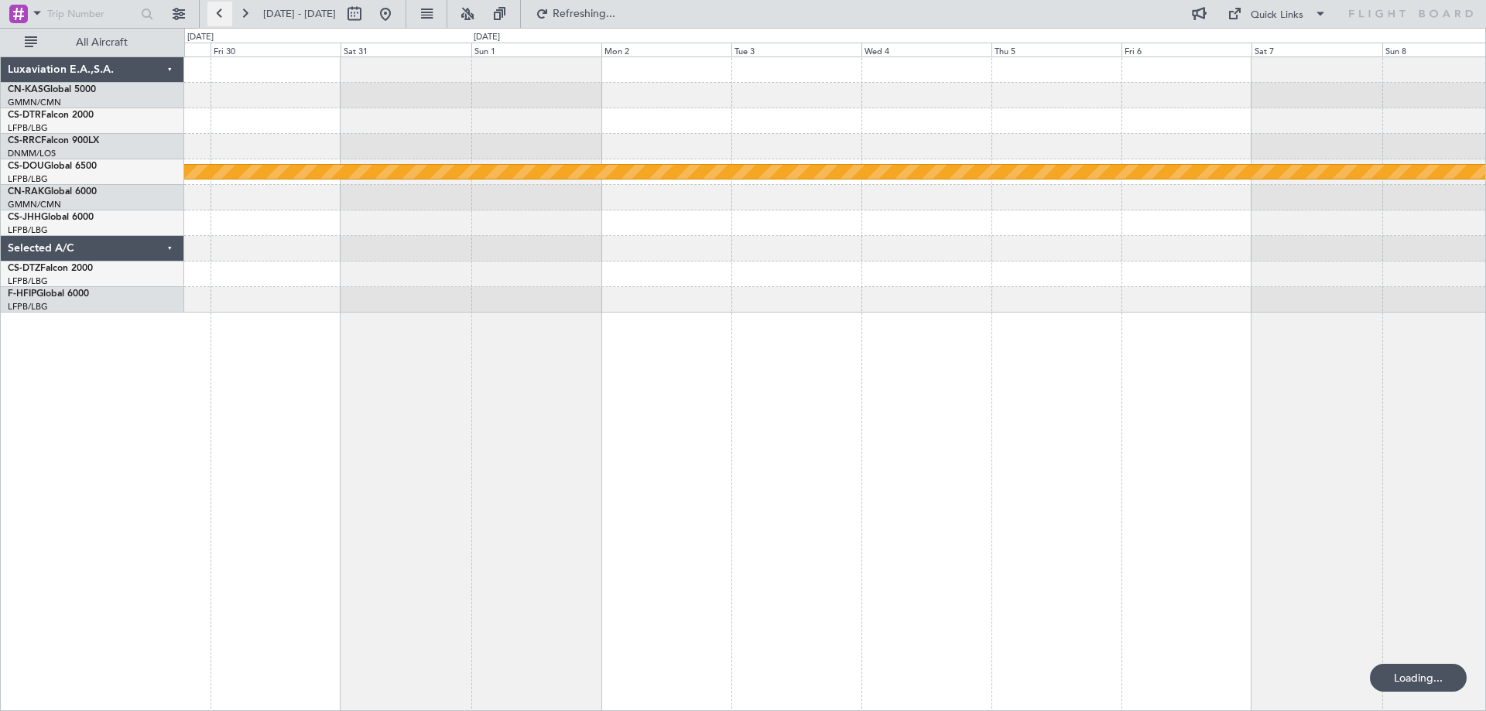
click at [219, 19] on button at bounding box center [219, 14] width 25 height 25
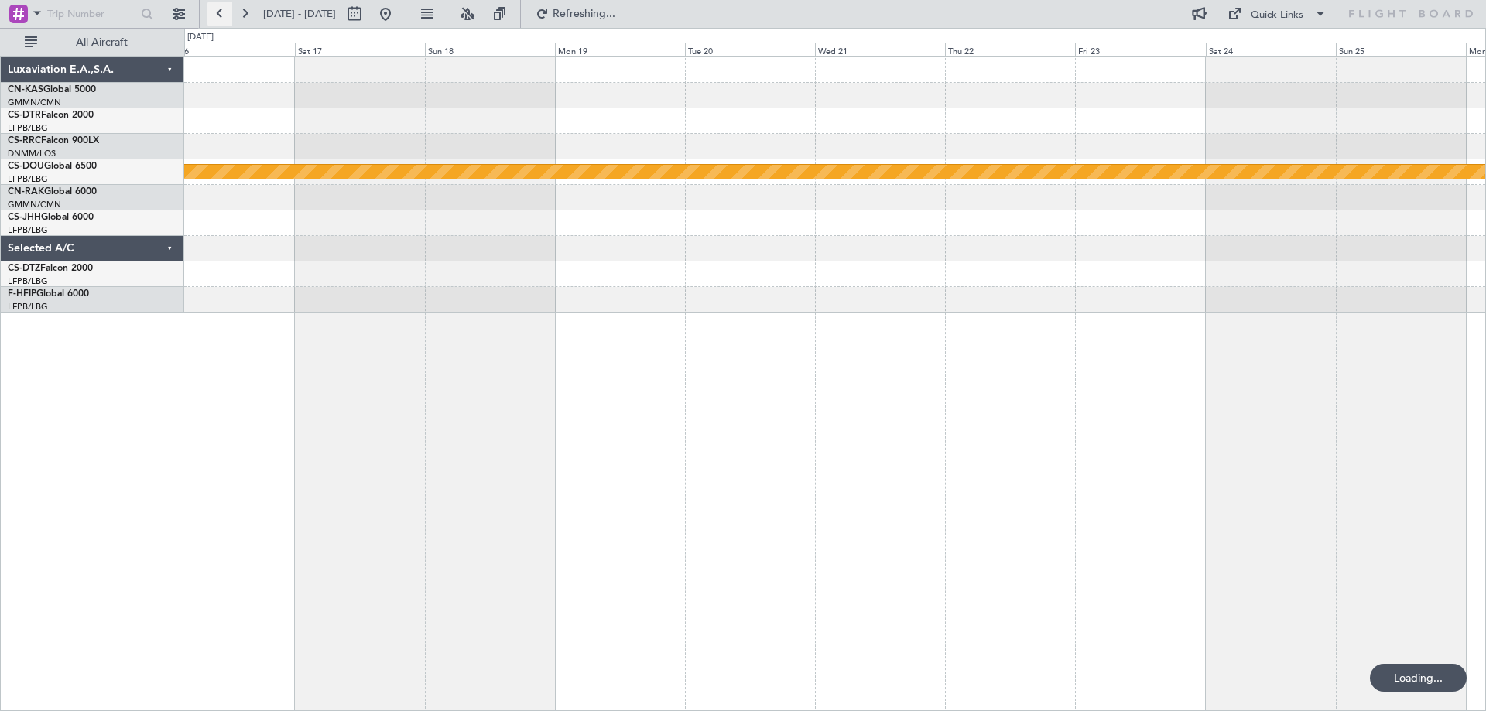
click at [219, 19] on button at bounding box center [219, 14] width 25 height 25
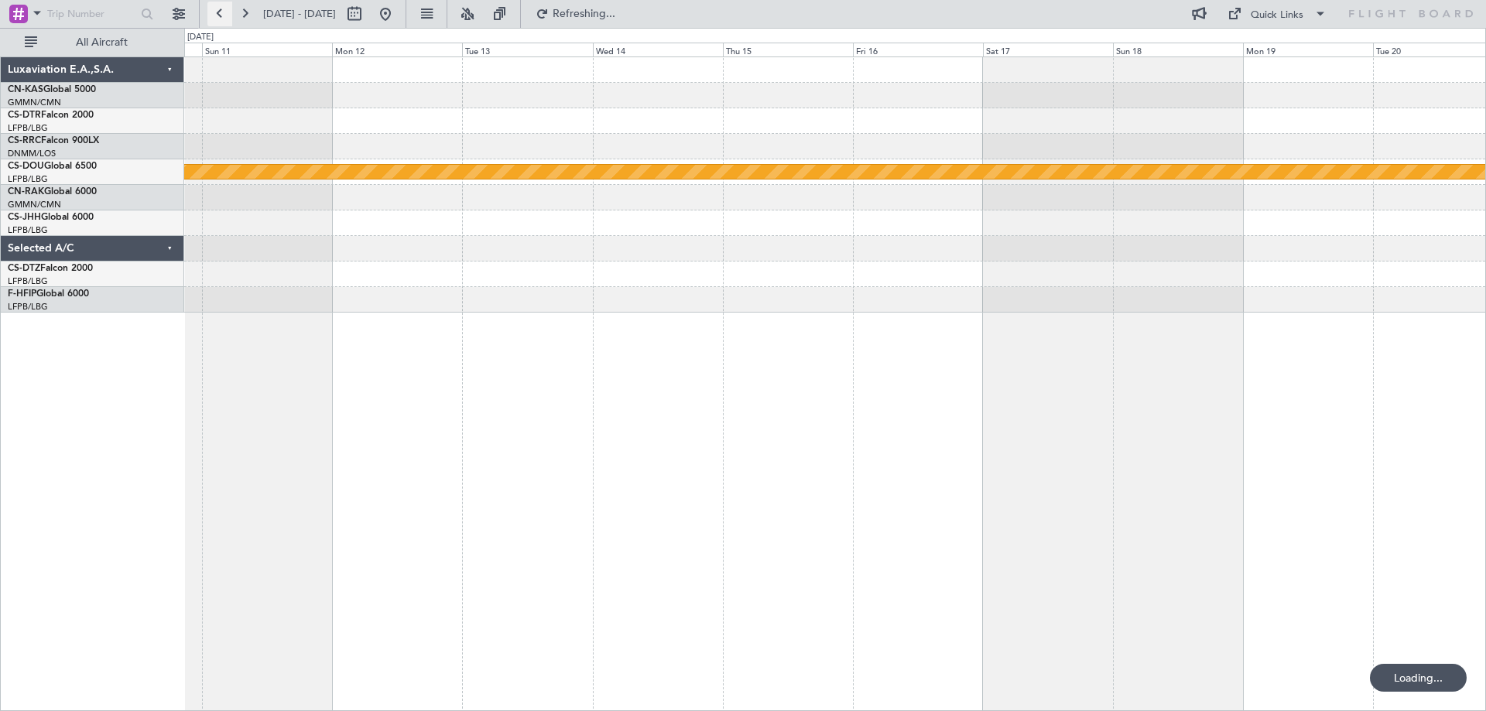
click at [219, 19] on button at bounding box center [219, 14] width 25 height 25
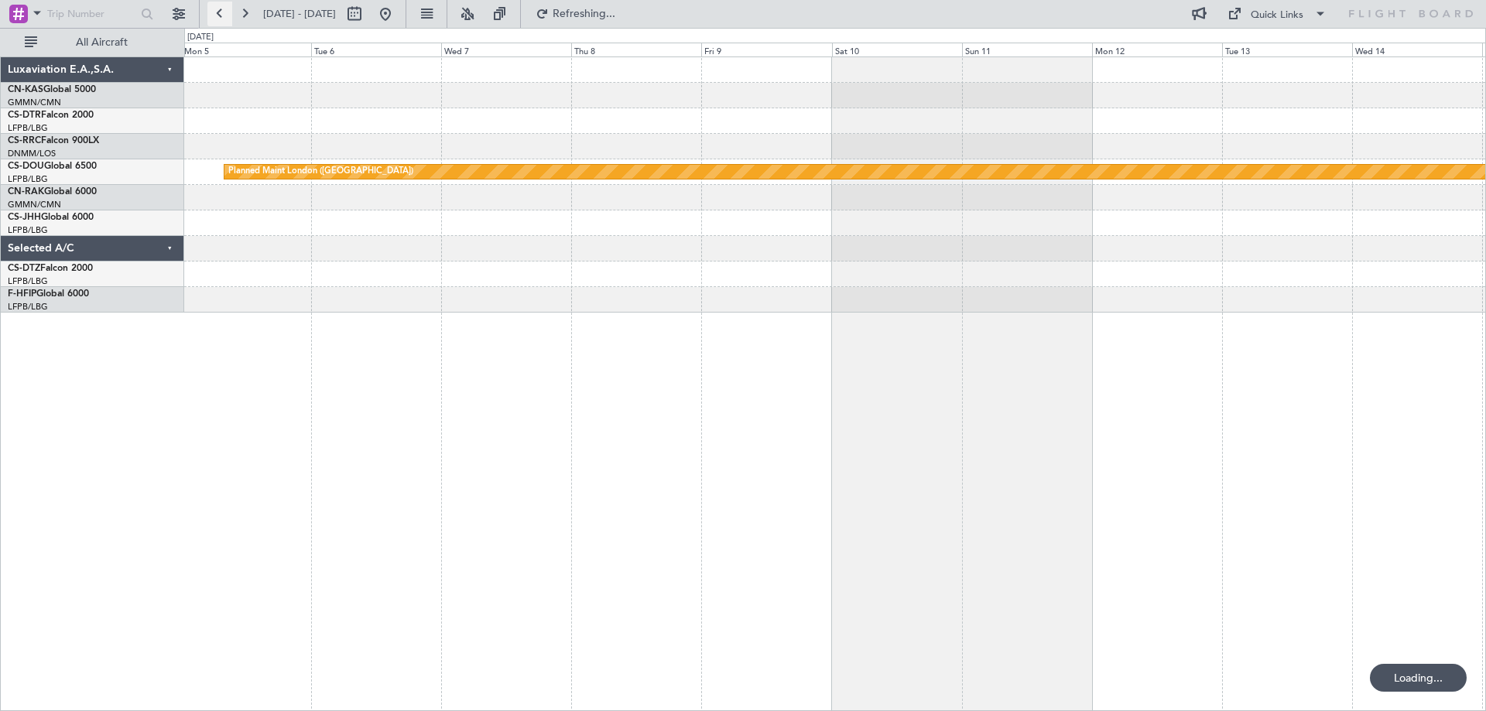
click at [219, 19] on button at bounding box center [219, 14] width 25 height 25
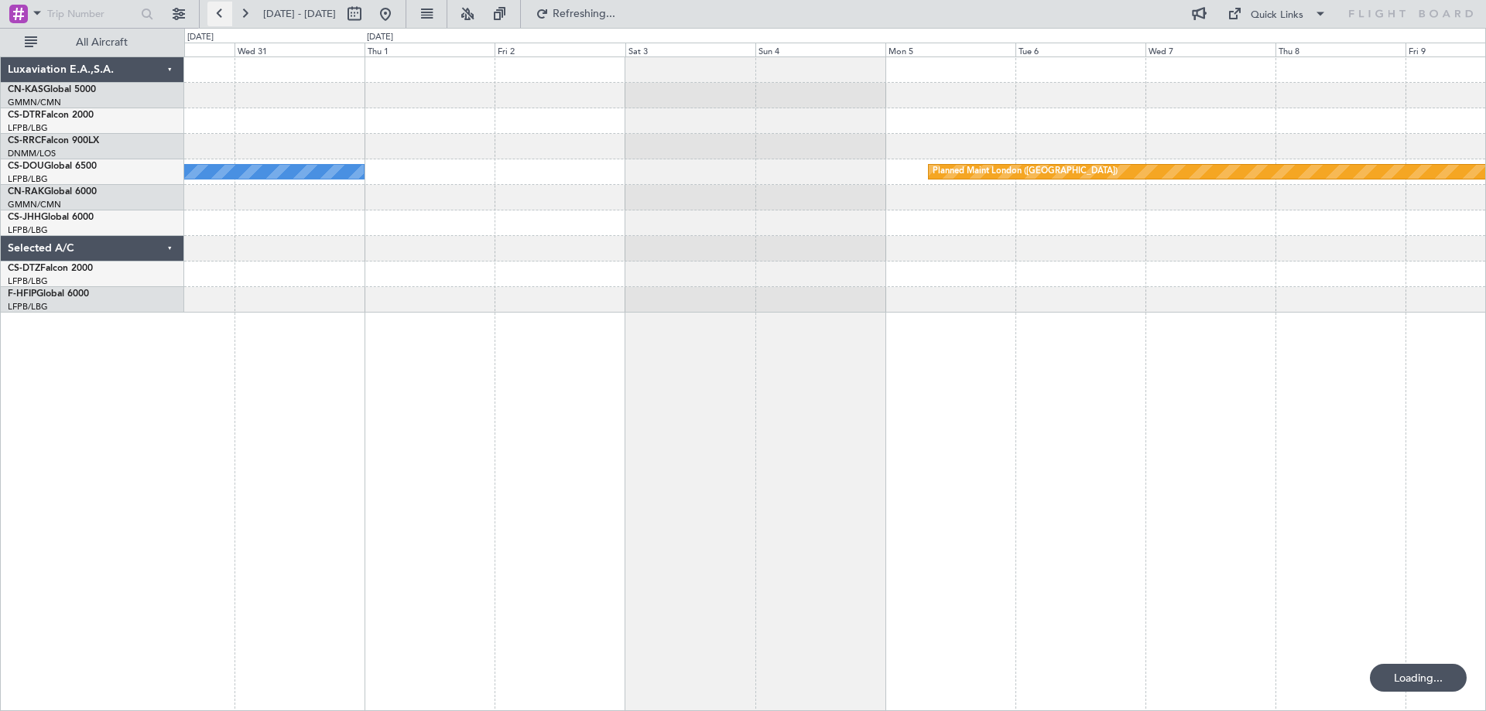
click at [219, 19] on button at bounding box center [219, 14] width 25 height 25
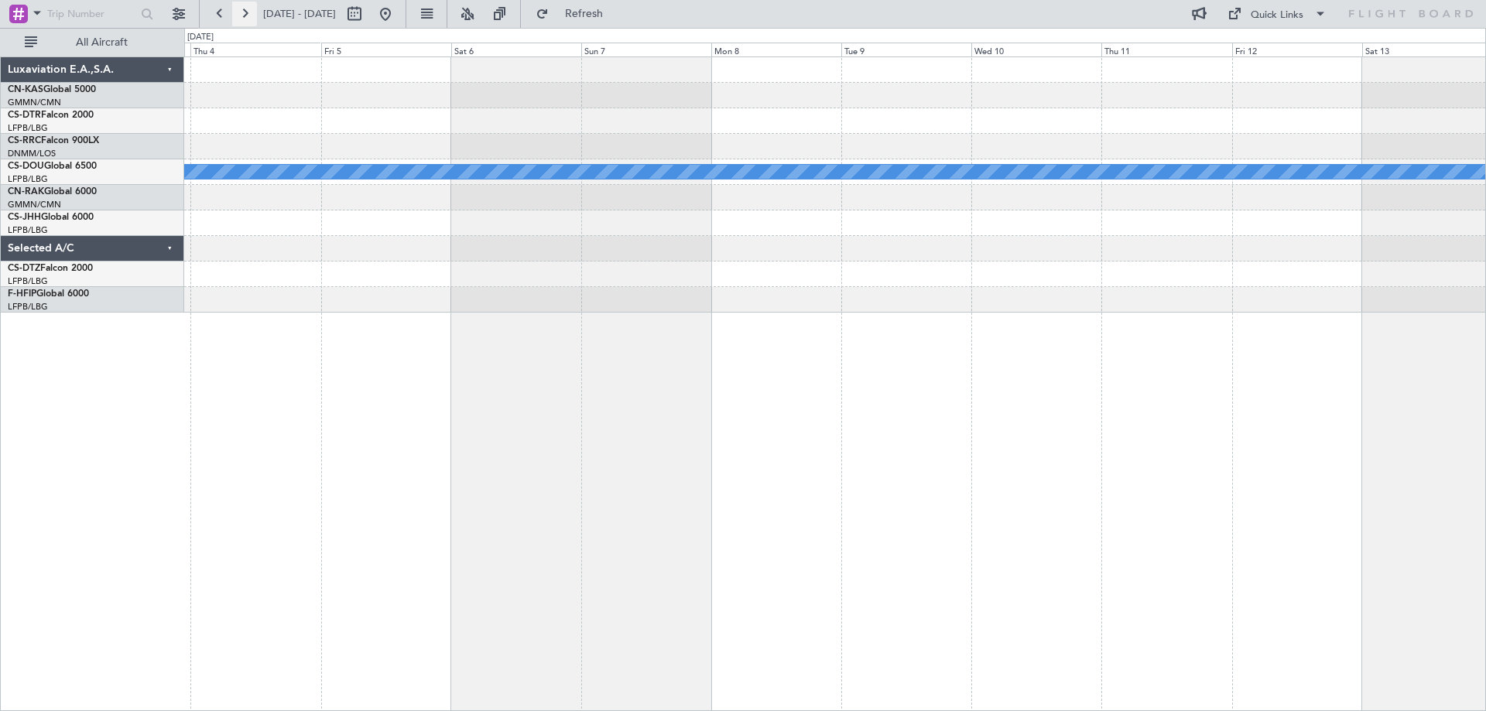
click at [243, 15] on button at bounding box center [244, 14] width 25 height 25
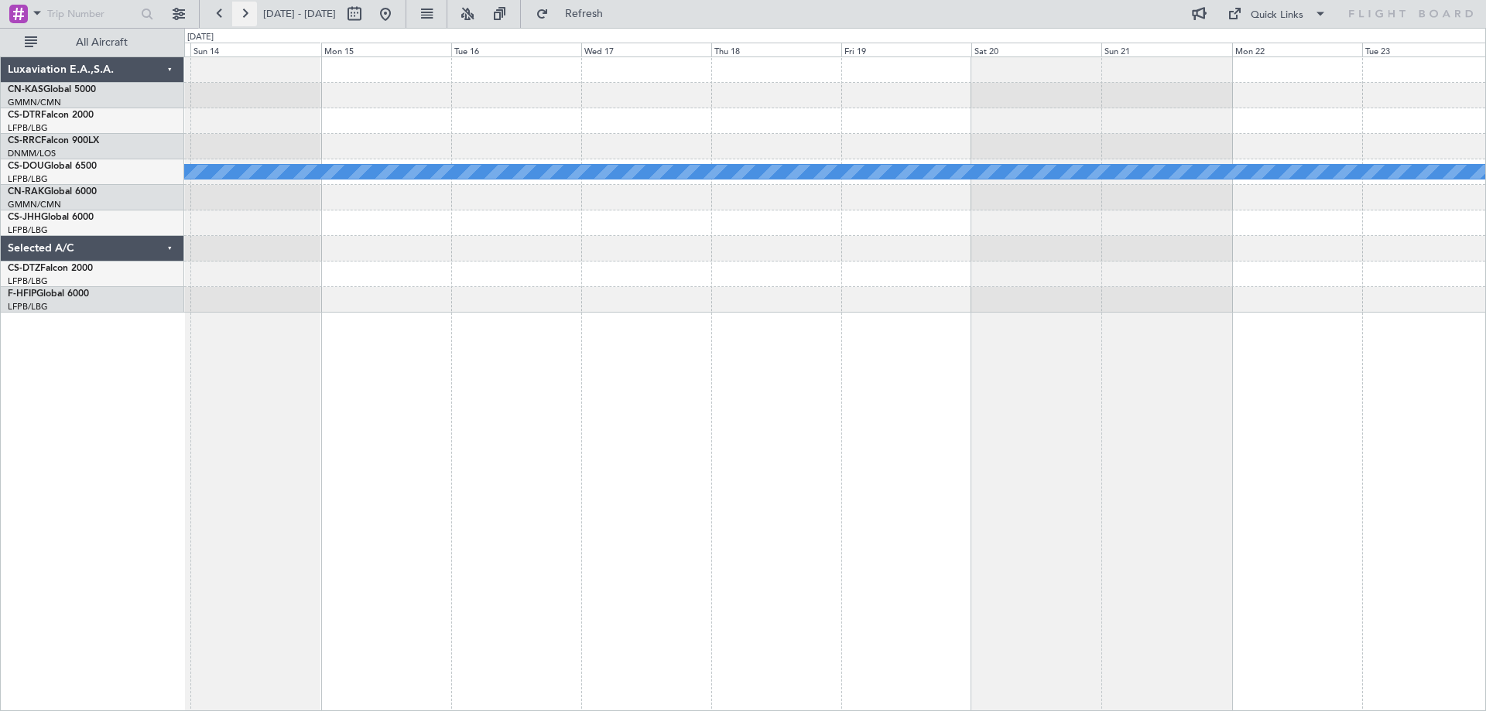
click at [243, 15] on button at bounding box center [244, 14] width 25 height 25
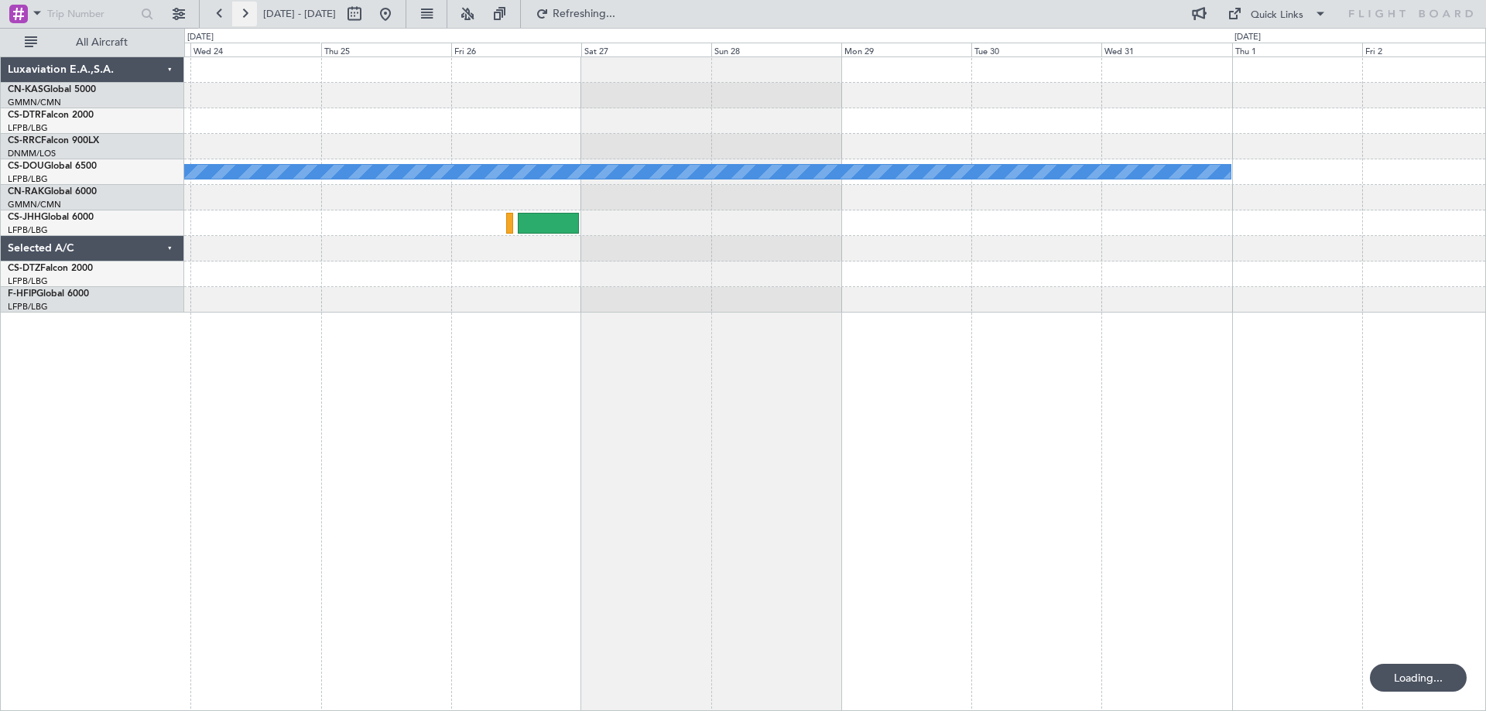
click at [243, 15] on button at bounding box center [244, 14] width 25 height 25
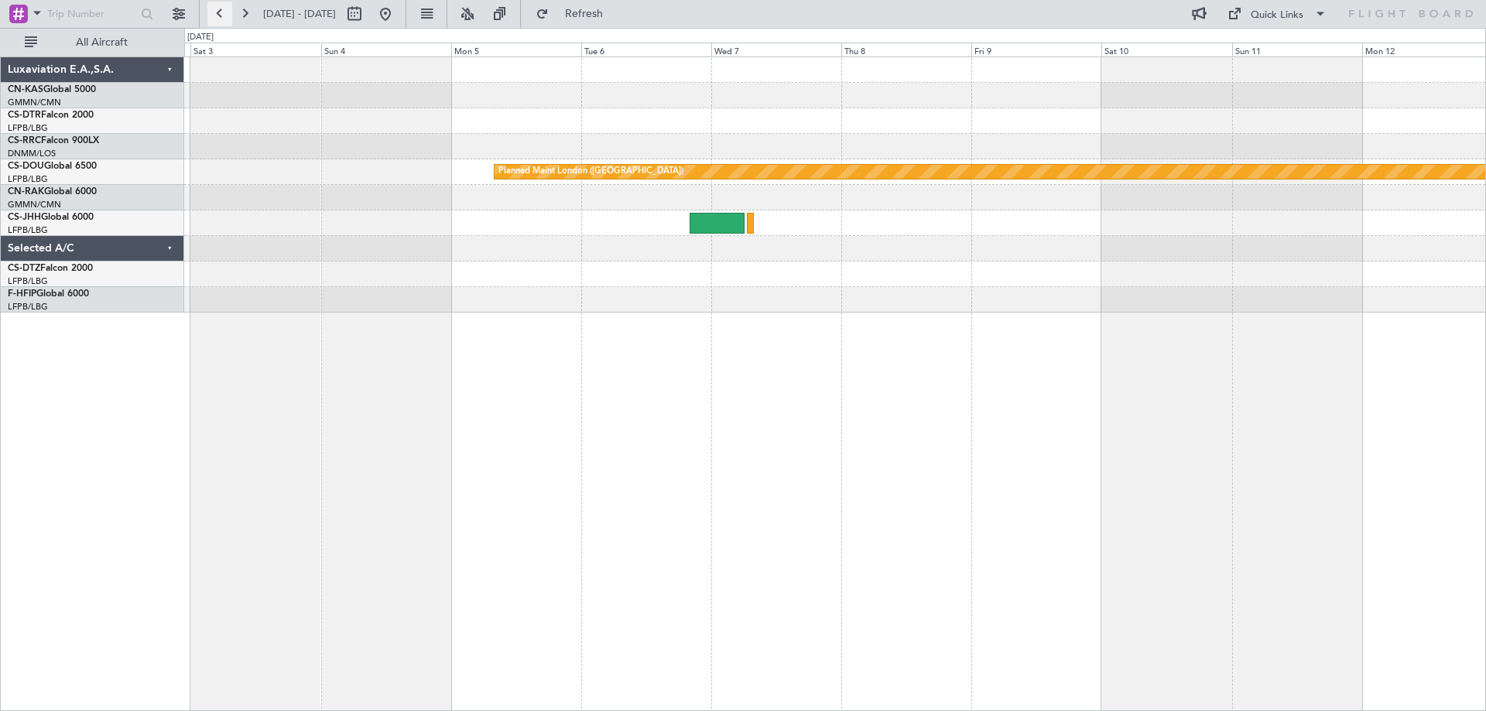
click at [225, 15] on button at bounding box center [219, 14] width 25 height 25
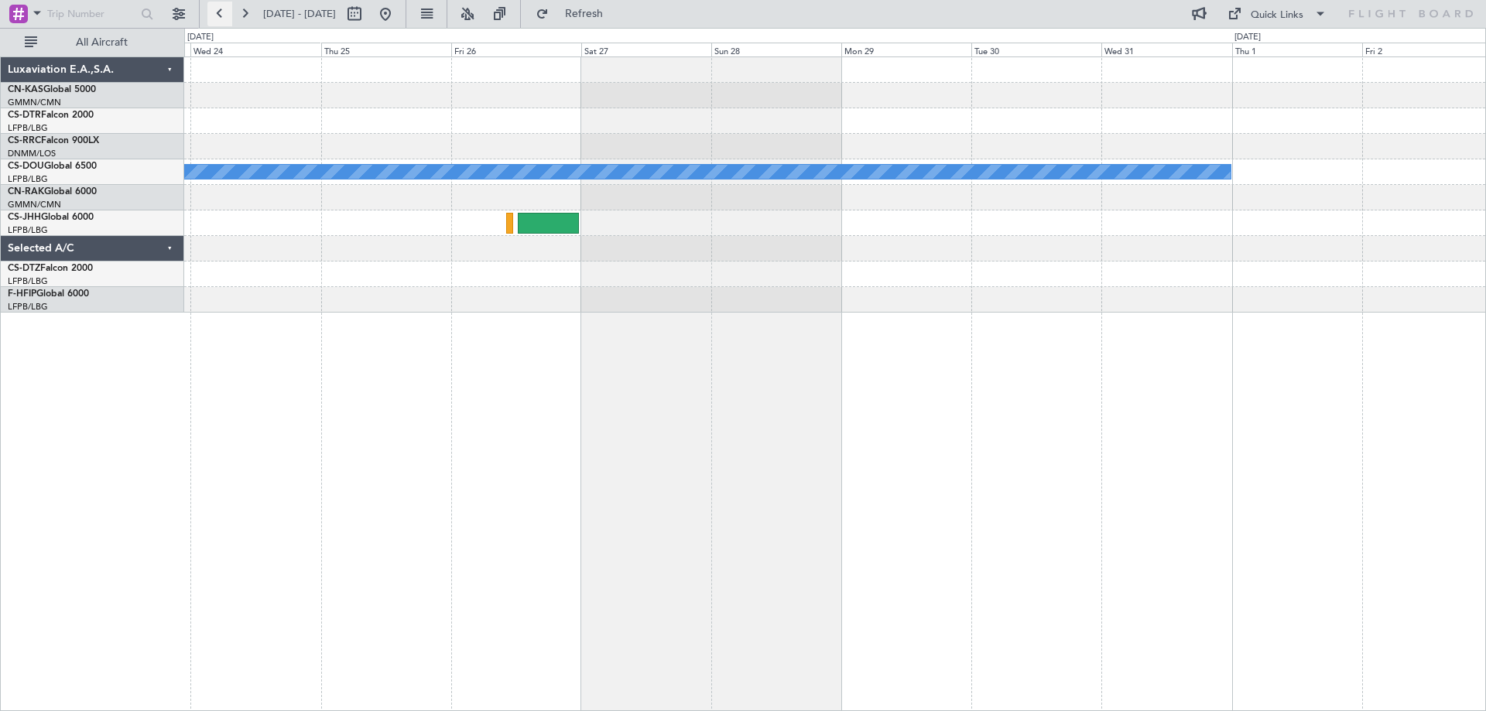
click at [218, 12] on button at bounding box center [219, 14] width 25 height 25
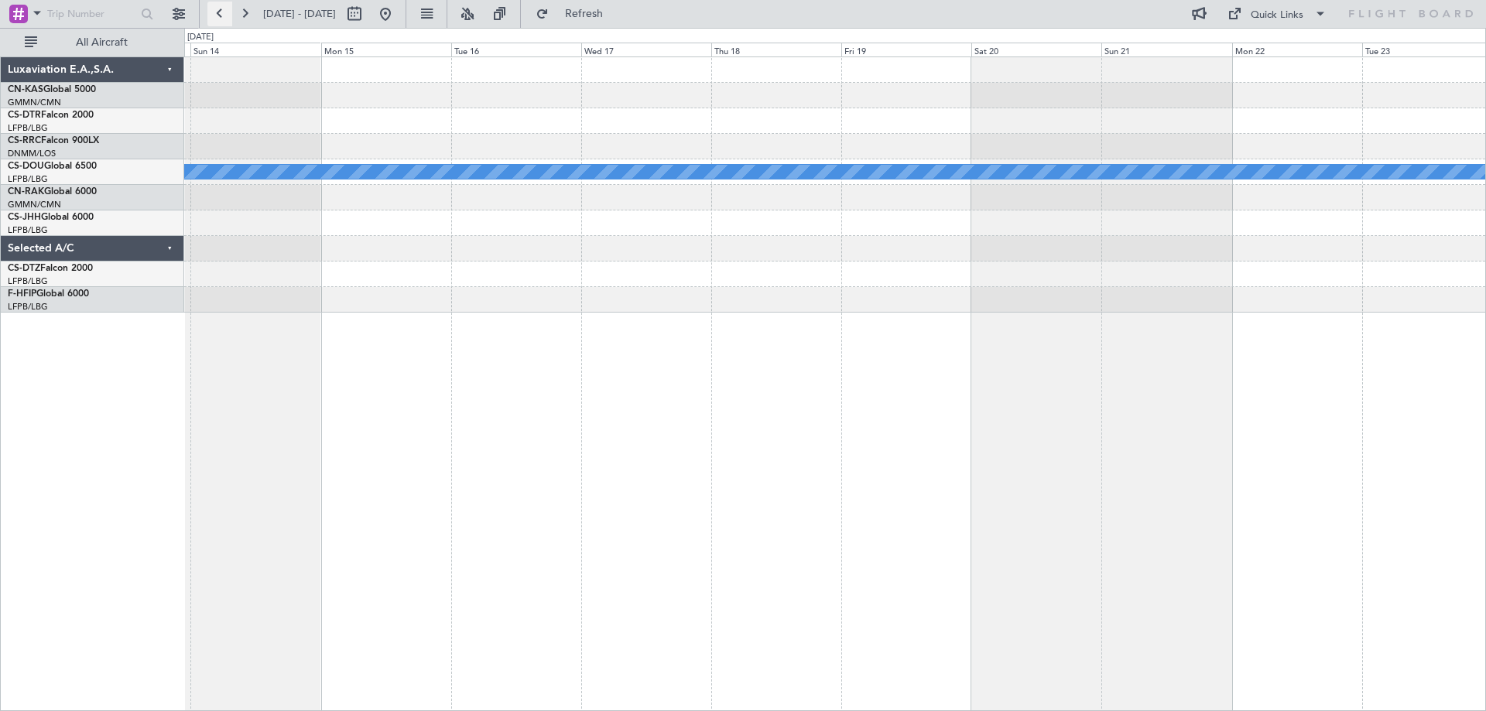
click at [218, 12] on button at bounding box center [219, 14] width 25 height 25
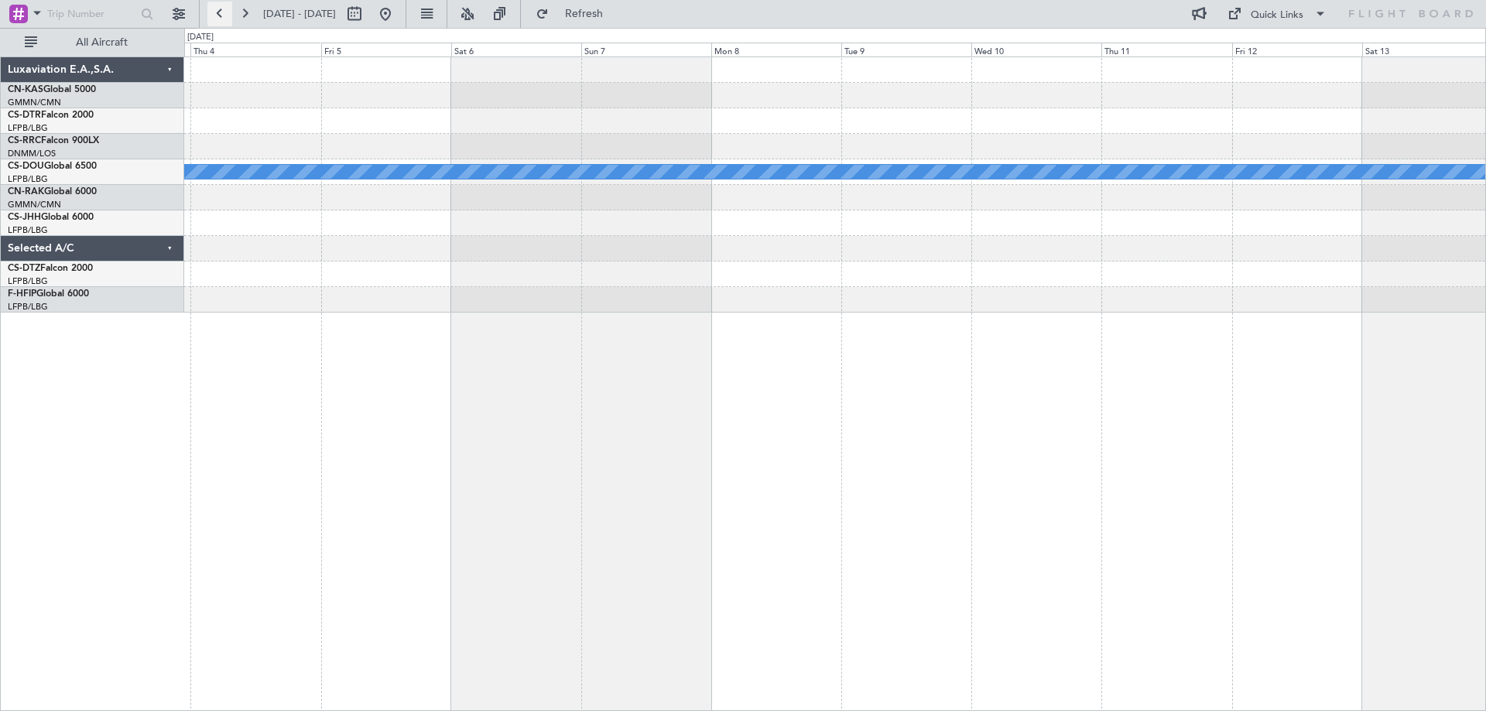
click at [218, 12] on button at bounding box center [219, 14] width 25 height 25
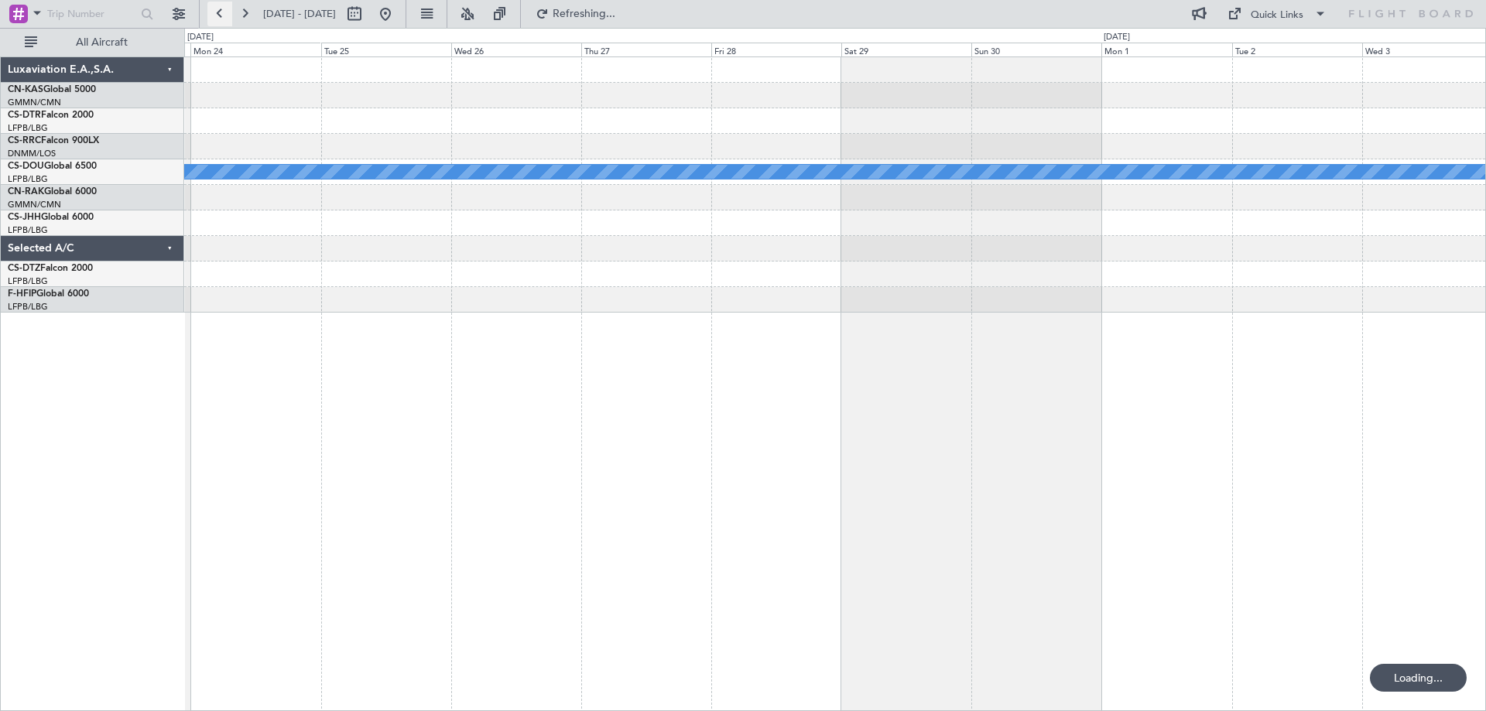
click at [218, 12] on button at bounding box center [219, 14] width 25 height 25
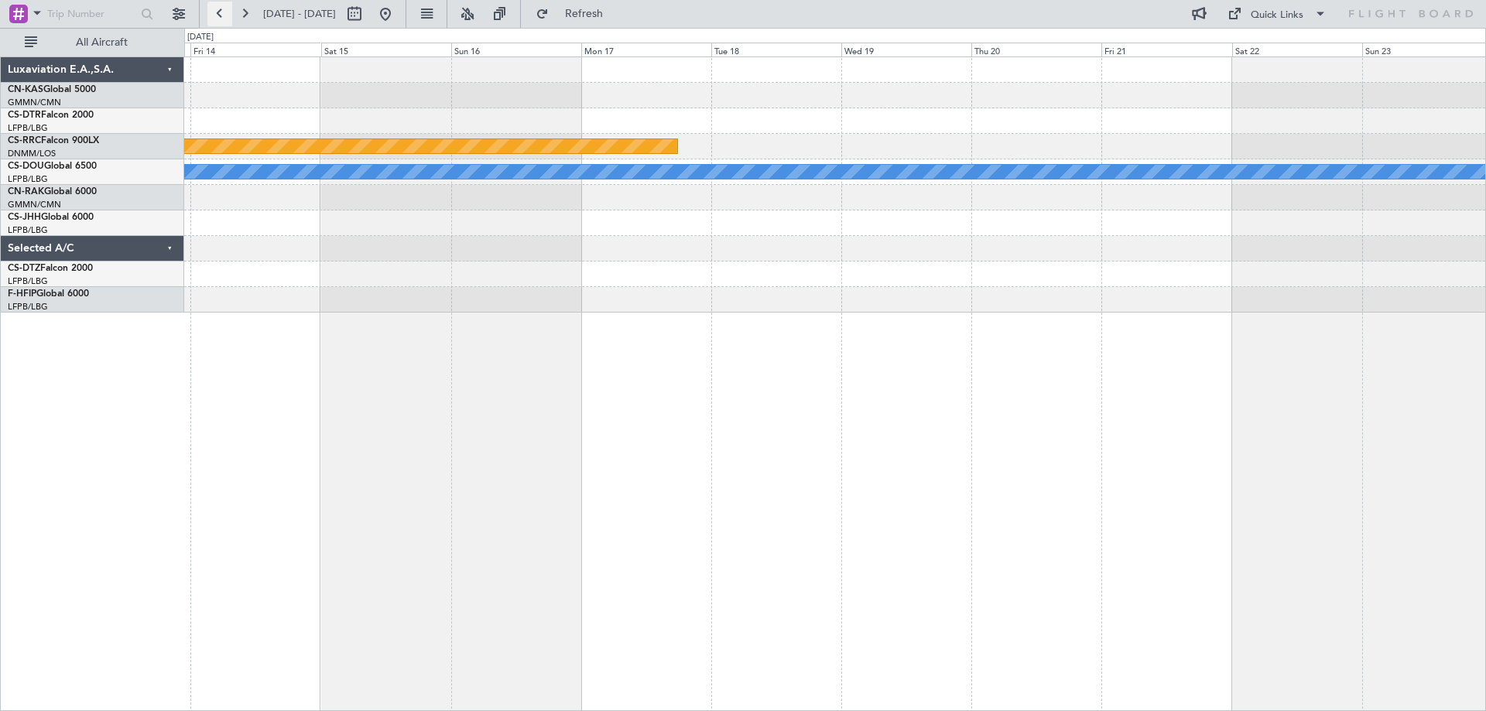
click at [218, 12] on button at bounding box center [219, 14] width 25 height 25
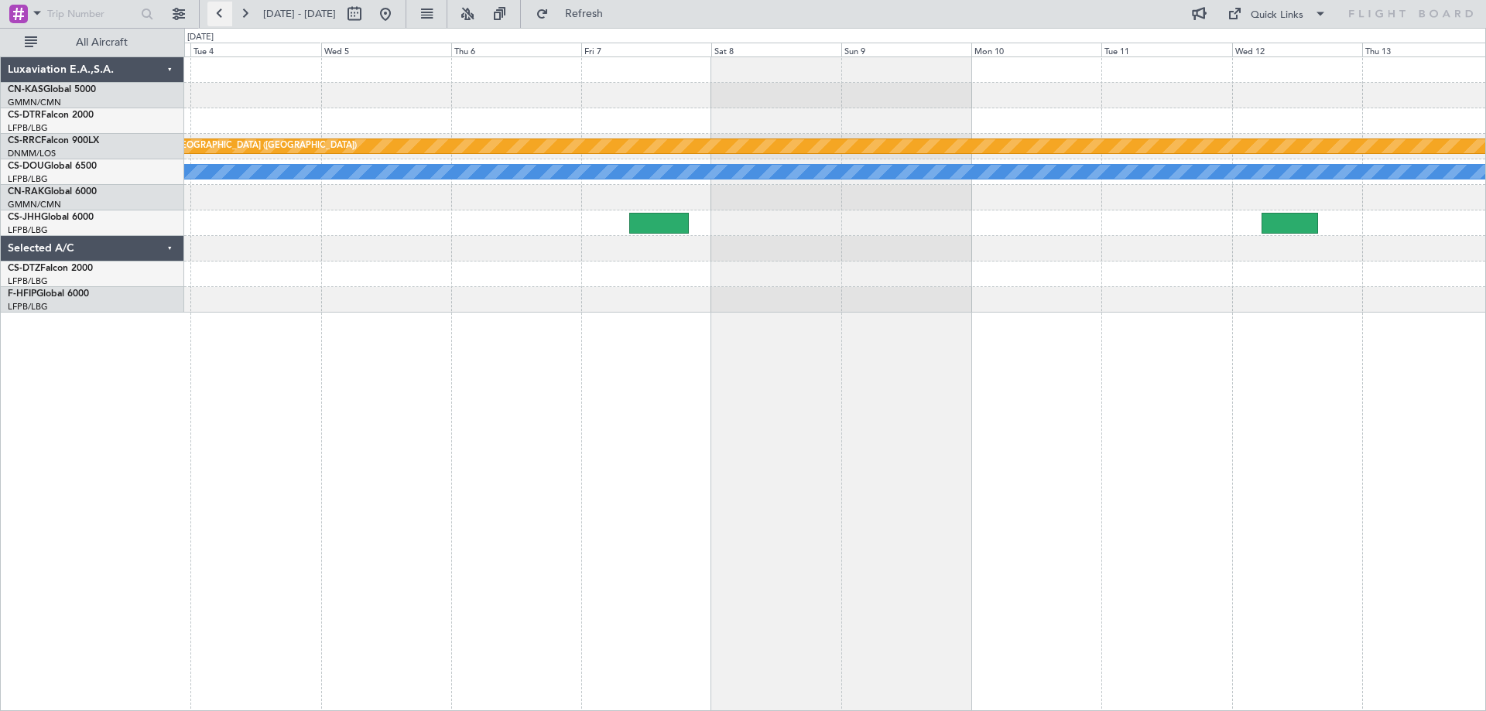
click at [218, 12] on button at bounding box center [219, 14] width 25 height 25
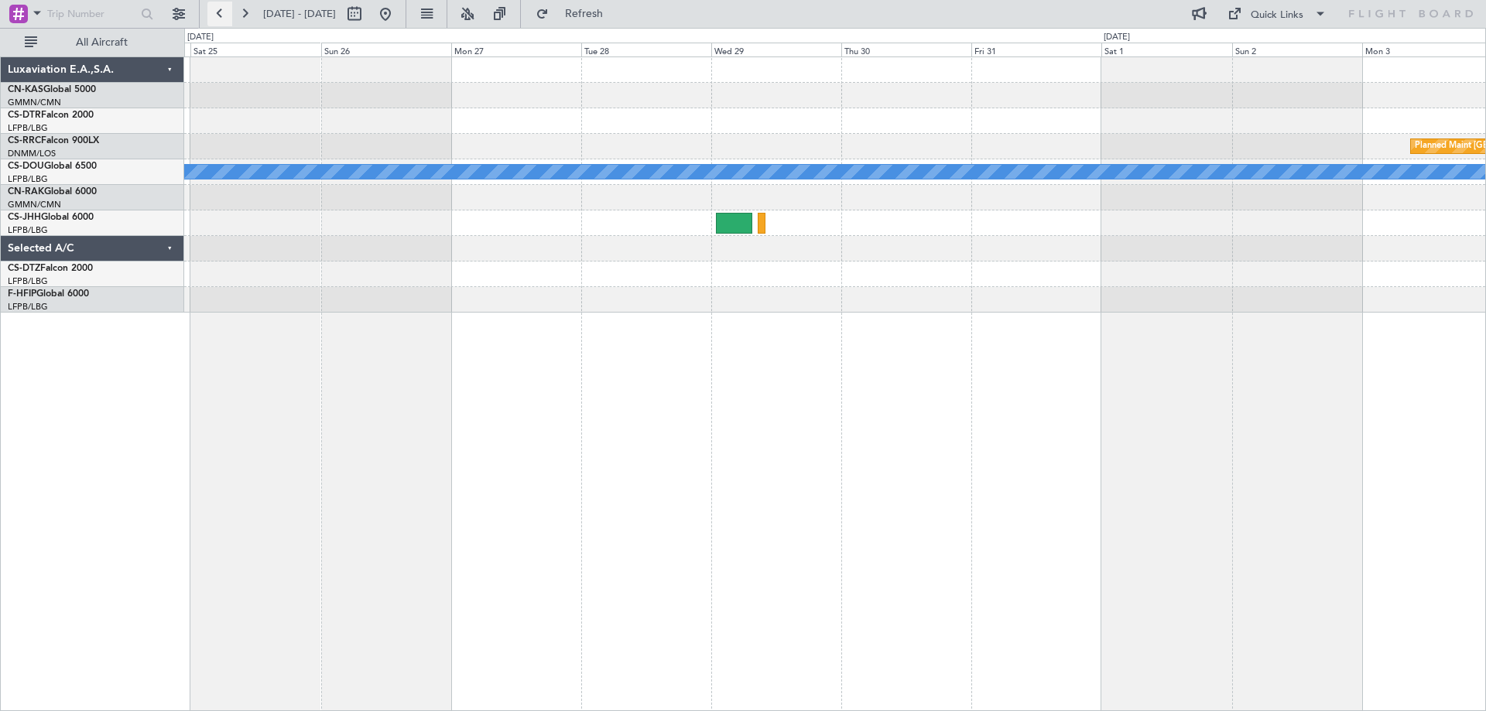
click at [218, 12] on button at bounding box center [219, 14] width 25 height 25
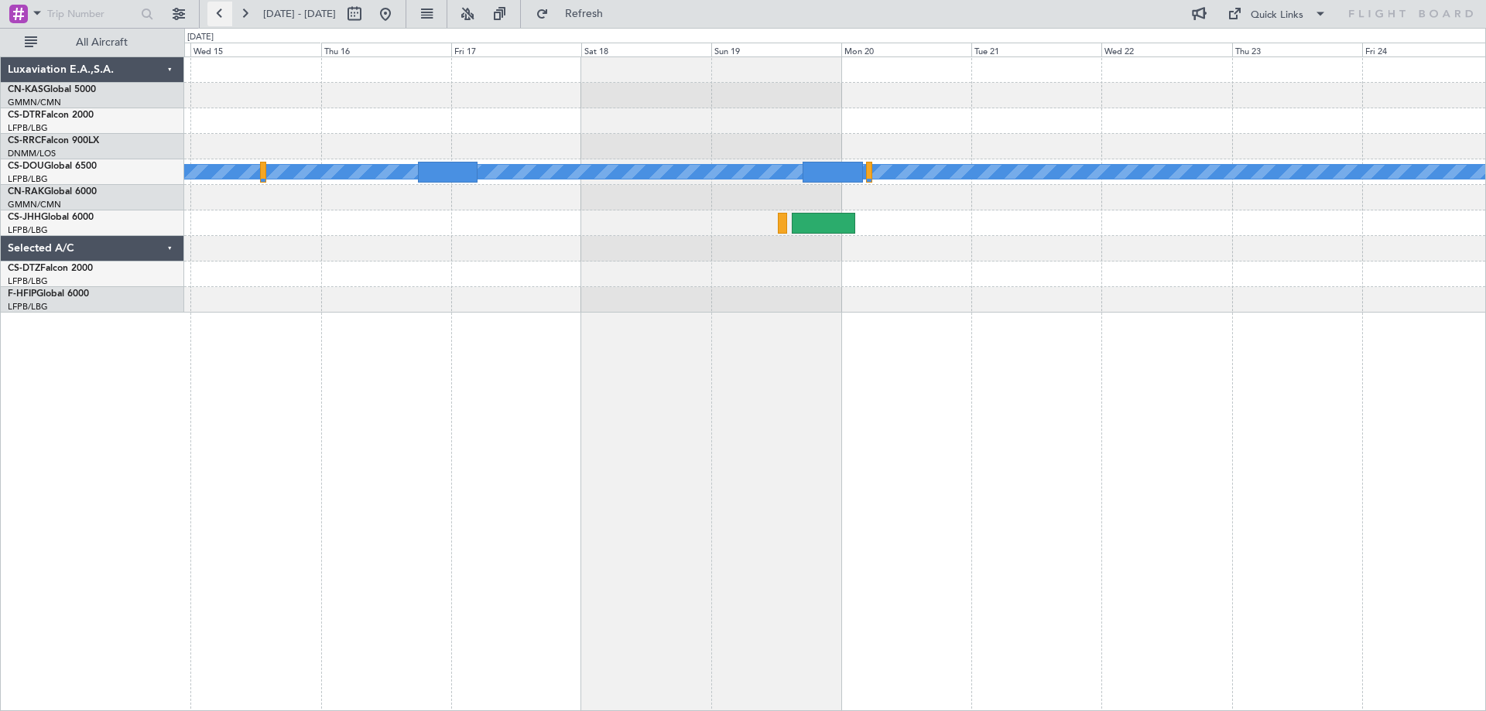
click at [217, 13] on button at bounding box center [219, 14] width 25 height 25
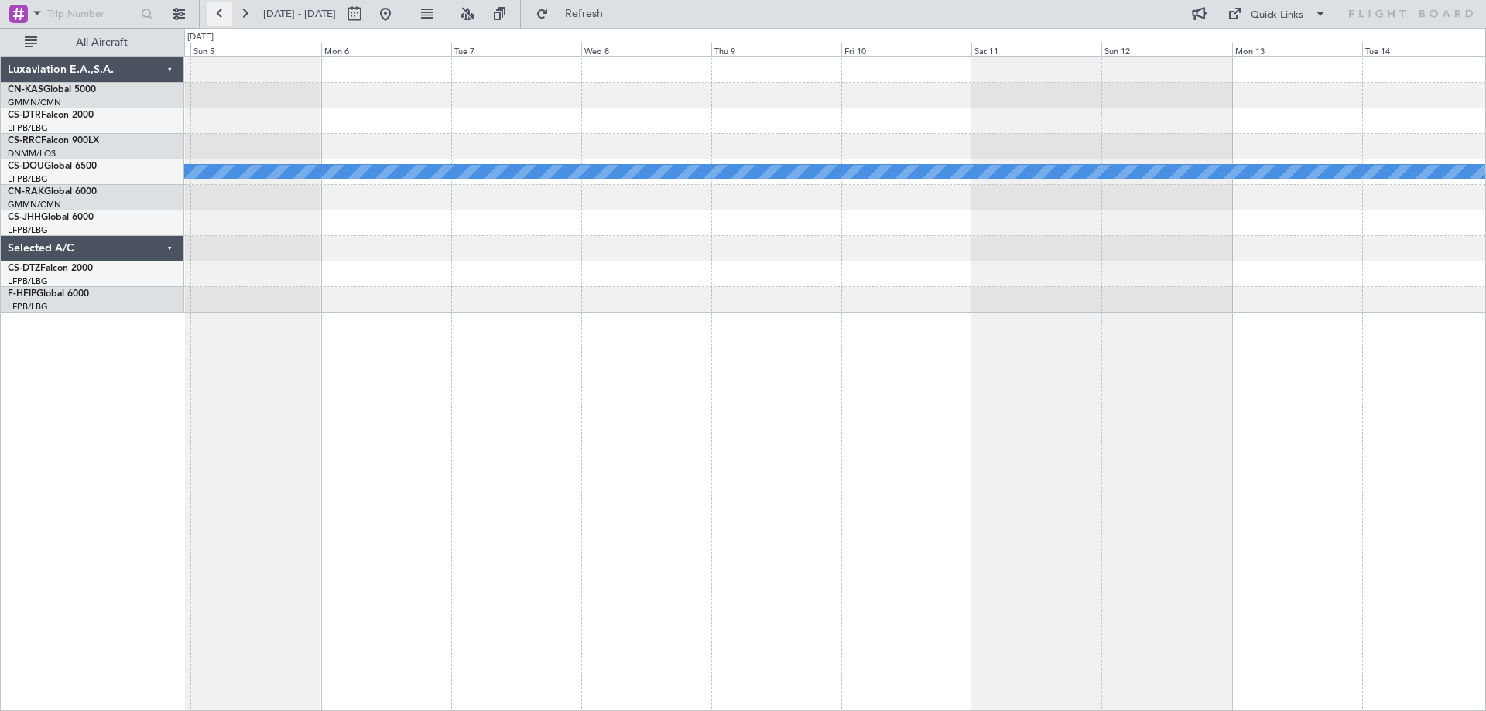
click at [217, 13] on button at bounding box center [219, 14] width 25 height 25
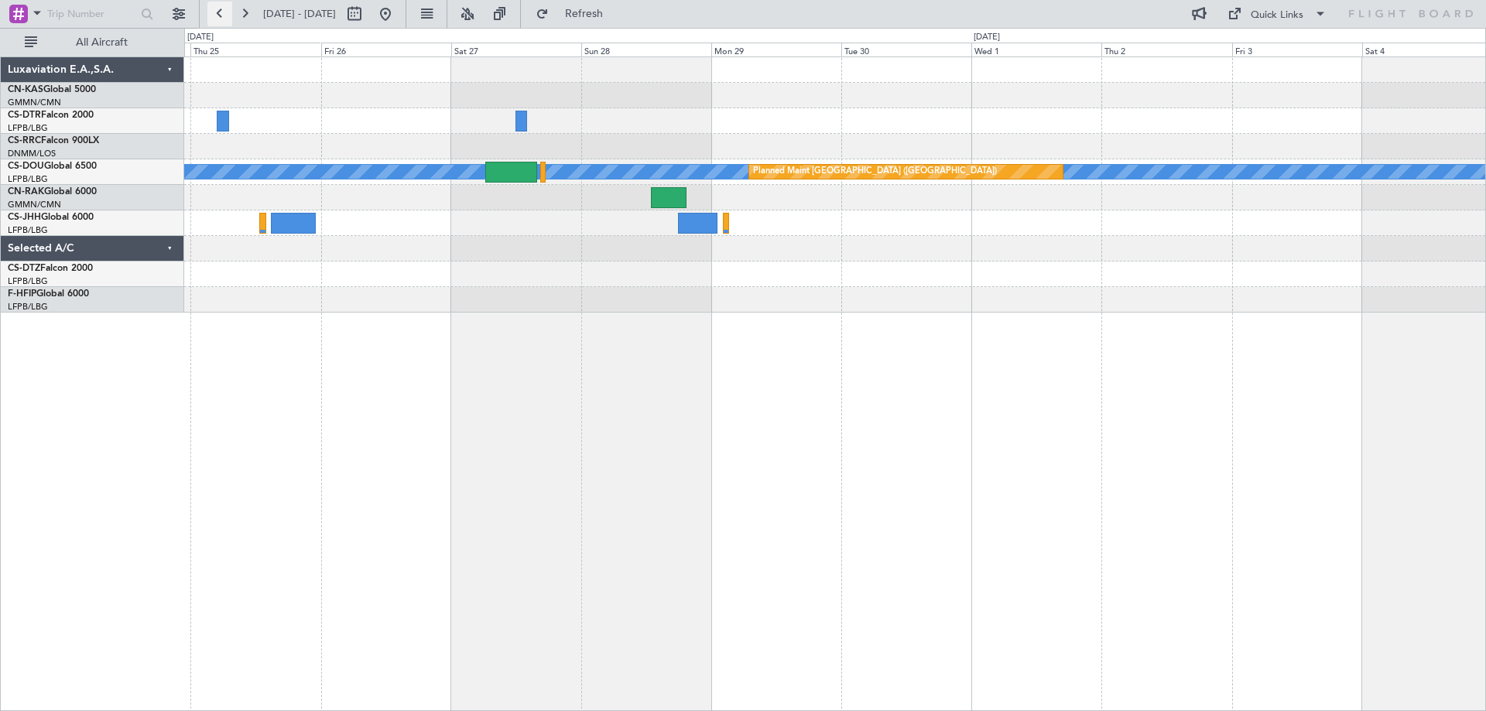
click at [219, 19] on button at bounding box center [219, 14] width 25 height 25
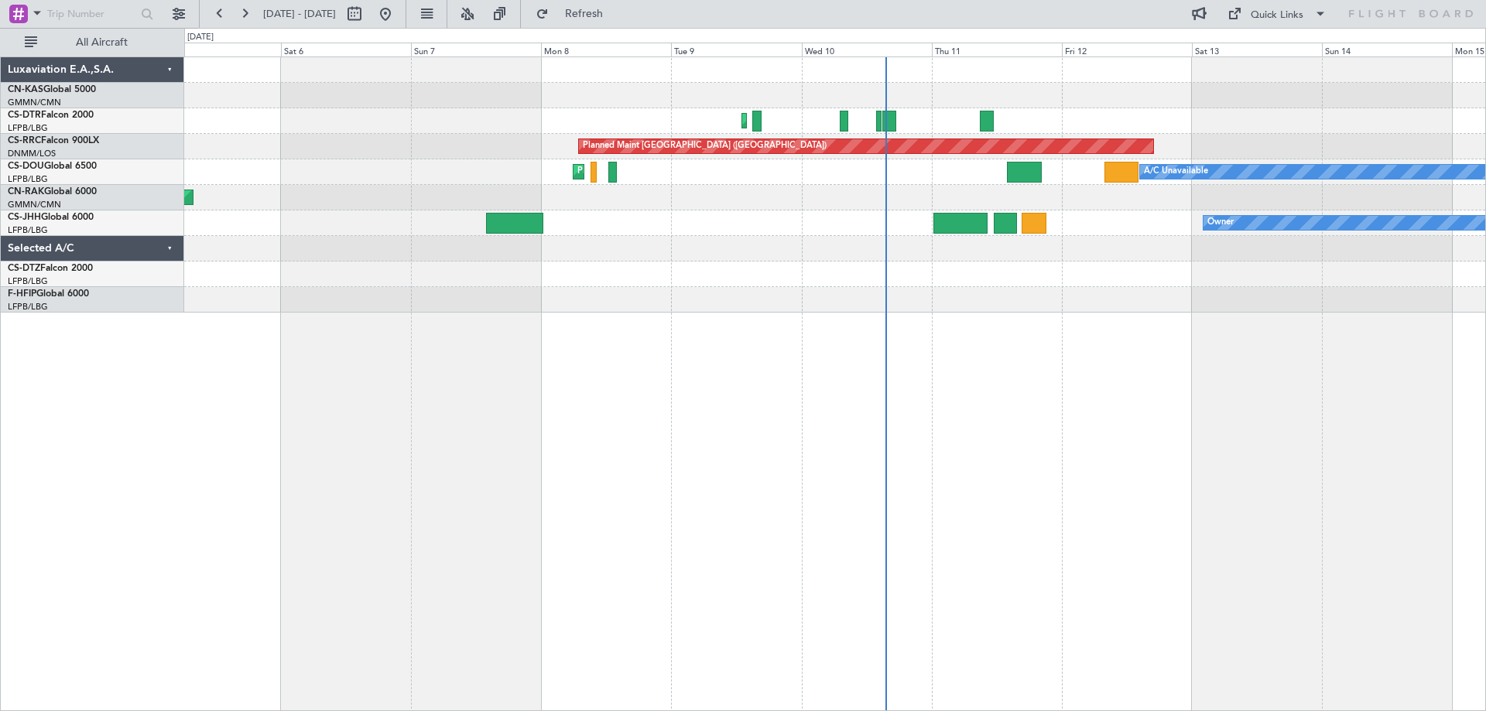
click at [1486, 184] on div "Planned Maint Mugla ([GEOGRAPHIC_DATA]) Planned Maint [GEOGRAPHIC_DATA] ([GEOGR…" at bounding box center [743, 370] width 1486 height 684
